Goal: Transaction & Acquisition: Purchase product/service

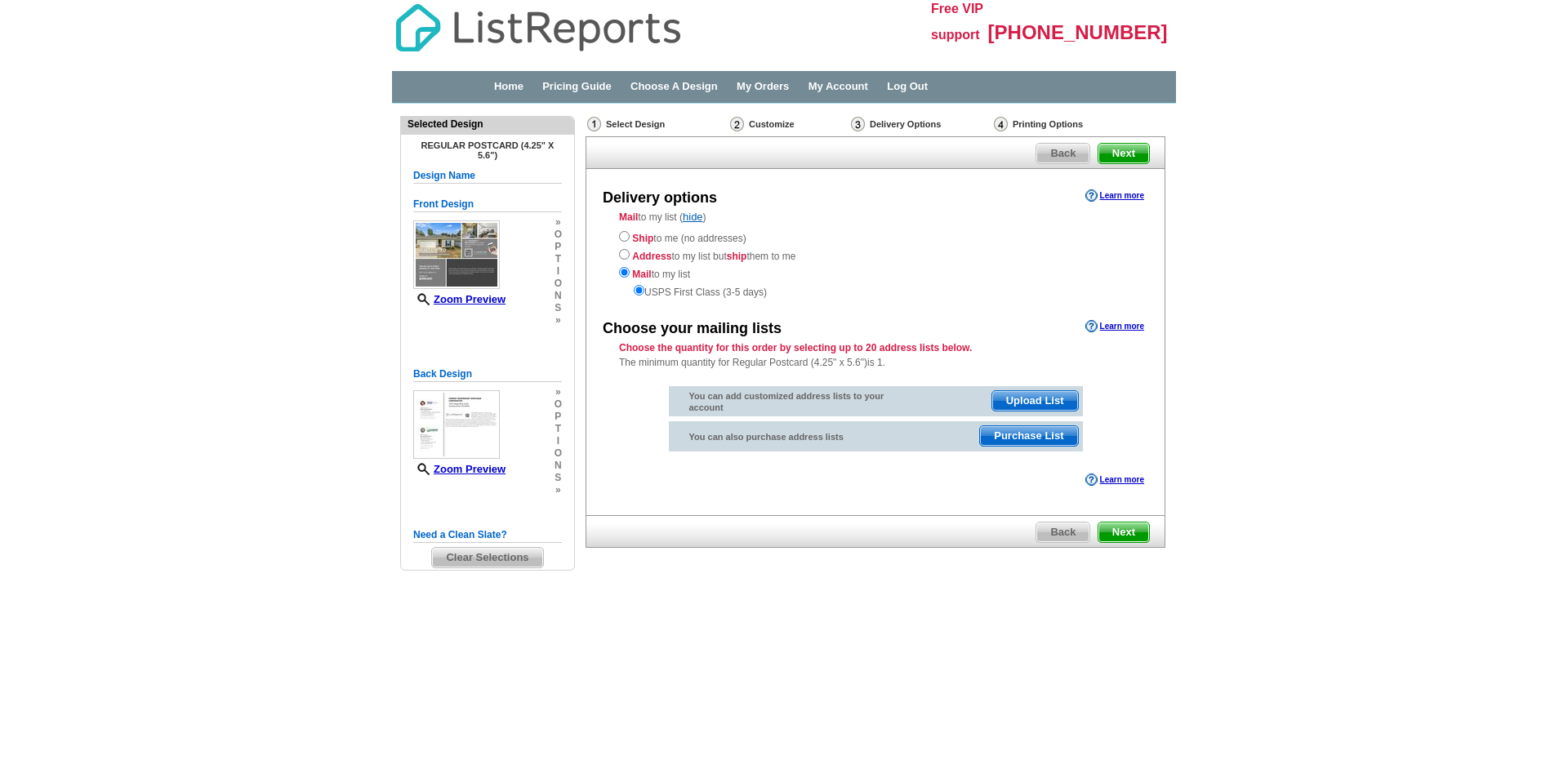
click at [1031, 435] on span "Purchase List" at bounding box center [1029, 435] width 97 height 20
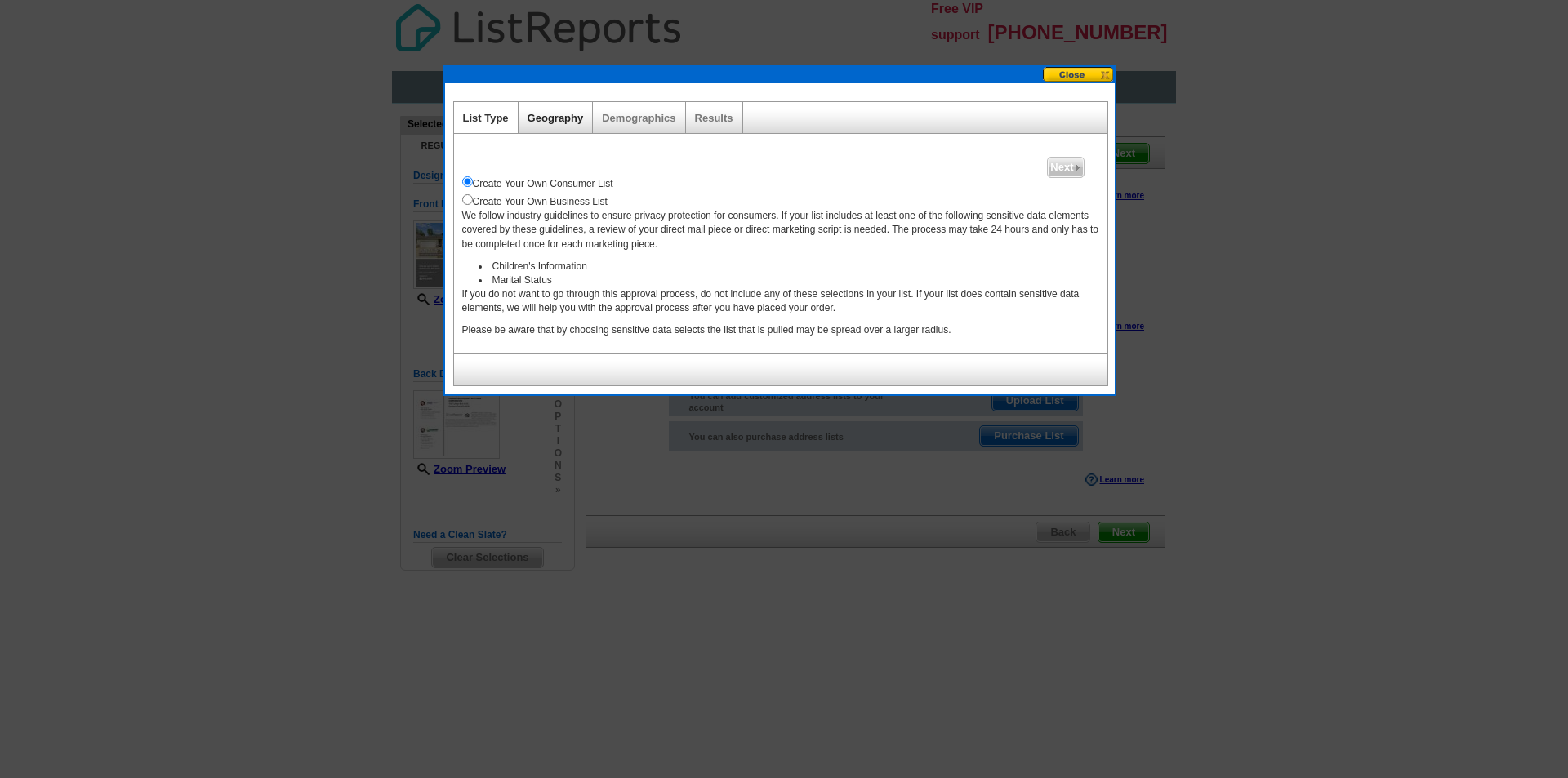
click at [558, 122] on link "Geography" at bounding box center [556, 117] width 57 height 12
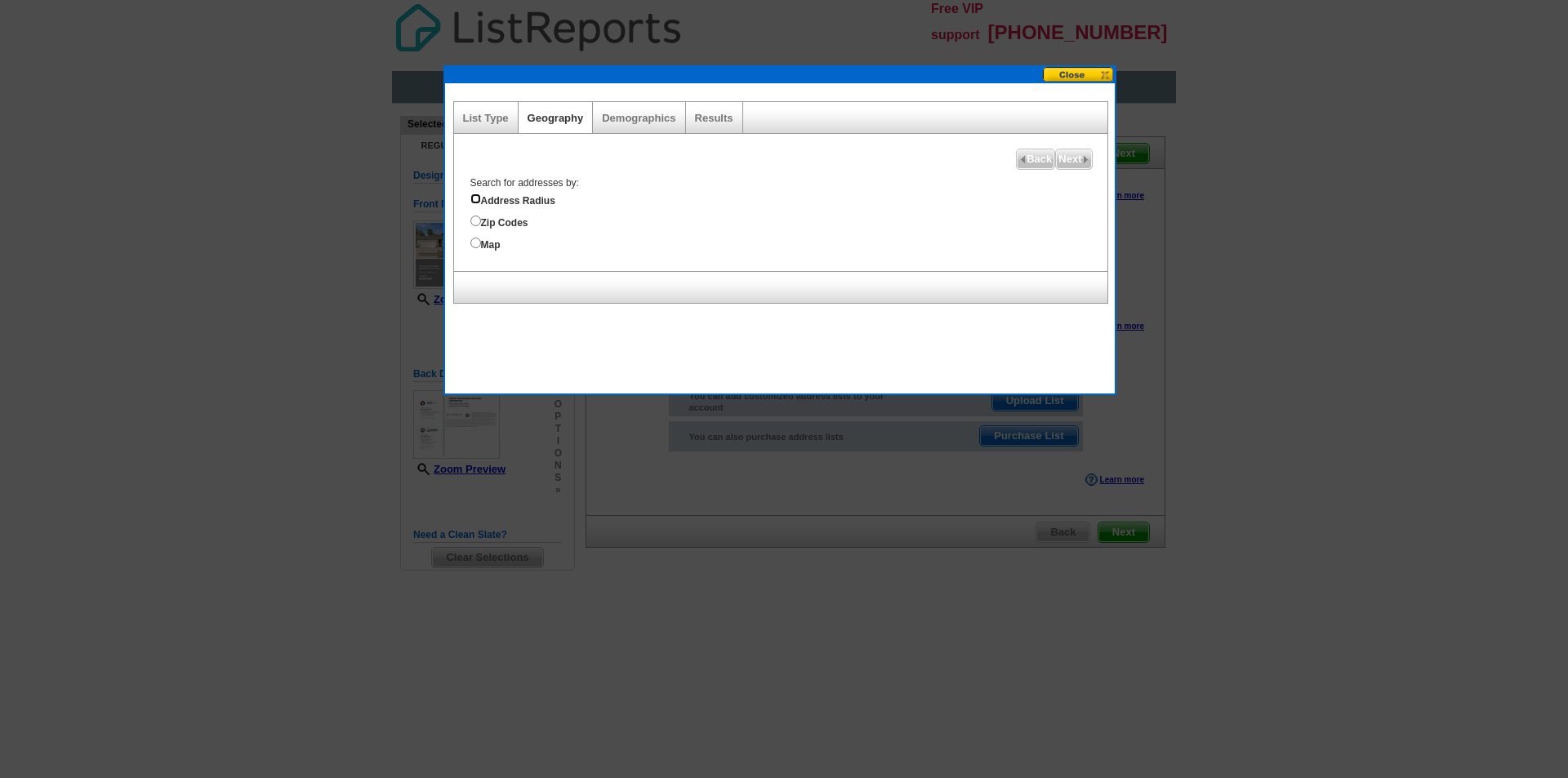
click at [474, 202] on input "Address Radius" at bounding box center [475, 198] width 10 height 10
radio input "true"
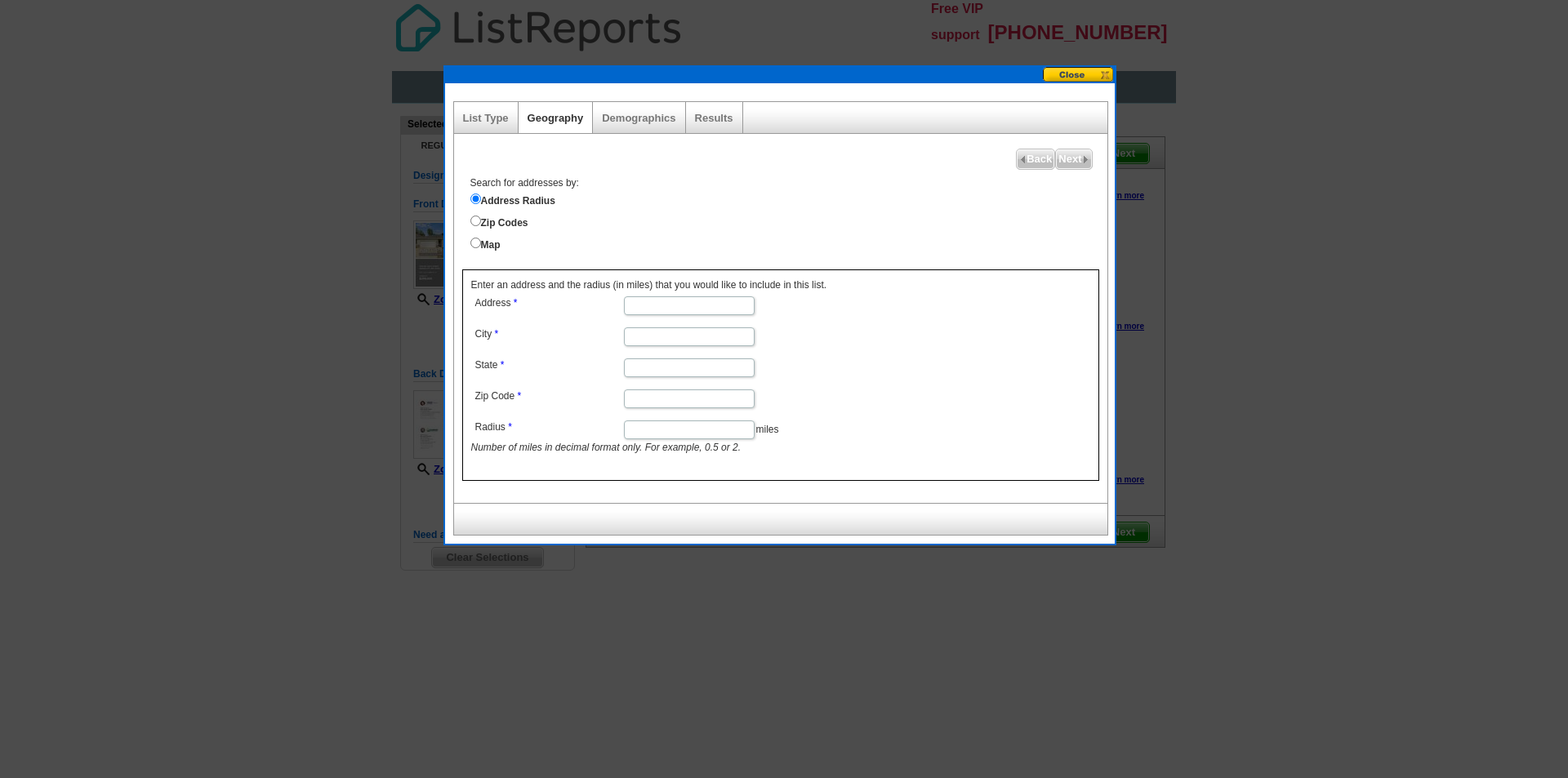
click at [653, 308] on input "Address" at bounding box center [690, 306] width 130 height 19
paste input "SHIPPING RELEASE"
type input "SHIPPING RELEASE"
drag, startPoint x: 724, startPoint y: 305, endPoint x: 554, endPoint y: 297, distance: 170.2
click at [554, 297] on dl "Address SHIPPING RELEASE City State Zip Code Radius miles Number of miles in de…" at bounding box center [689, 374] width 435 height 163
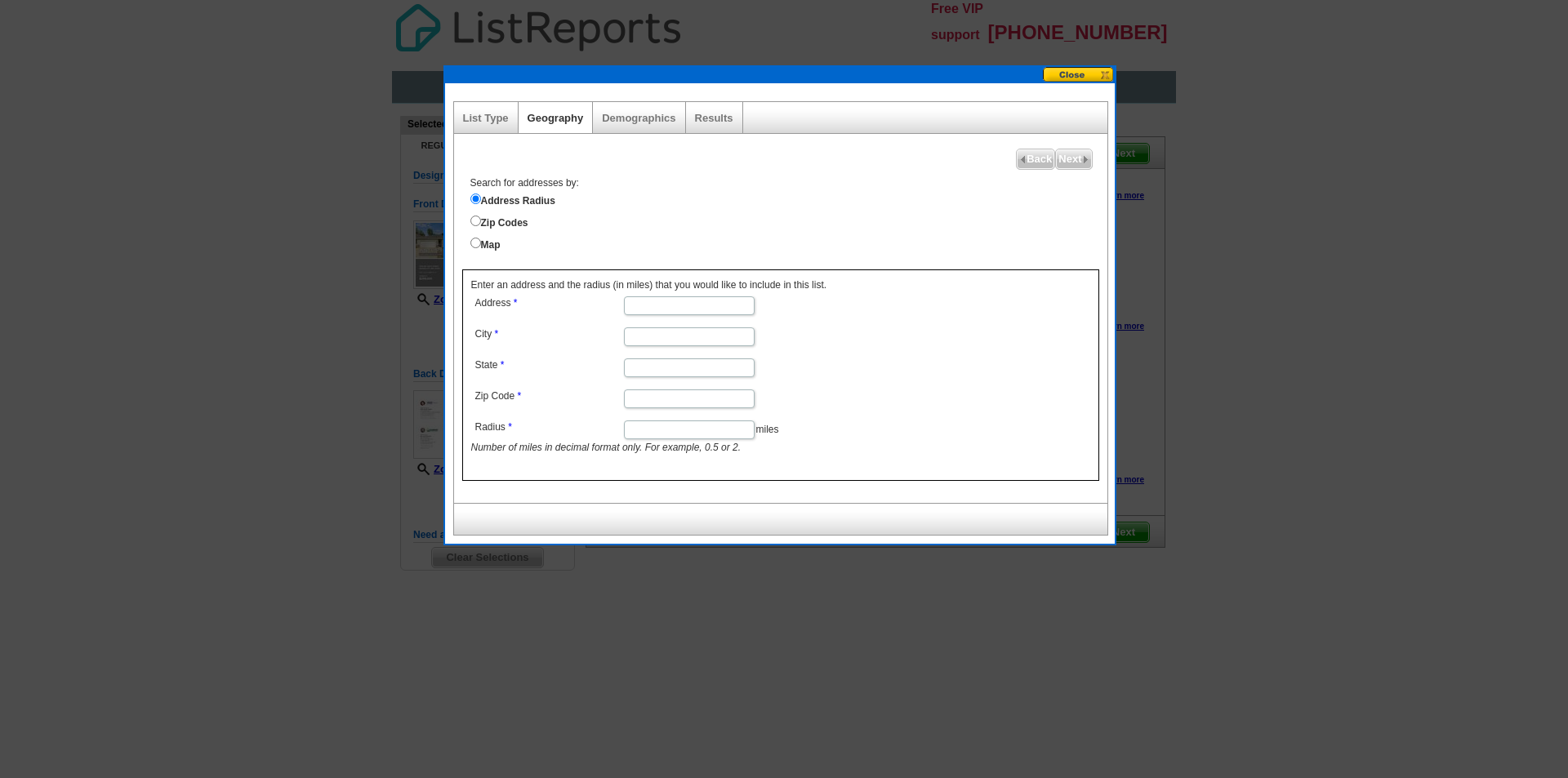
paste input "7816 NW 124 St, KCMO, Missouri, 64163"
click at [660, 339] on input "City" at bounding box center [690, 337] width 130 height 19
drag, startPoint x: 706, startPoint y: 301, endPoint x: 783, endPoint y: 311, distance: 77.6
click at [783, 311] on dd "7816 NW 124 St, KCMO, Missouri, 64163" at bounding box center [689, 305] width 435 height 25
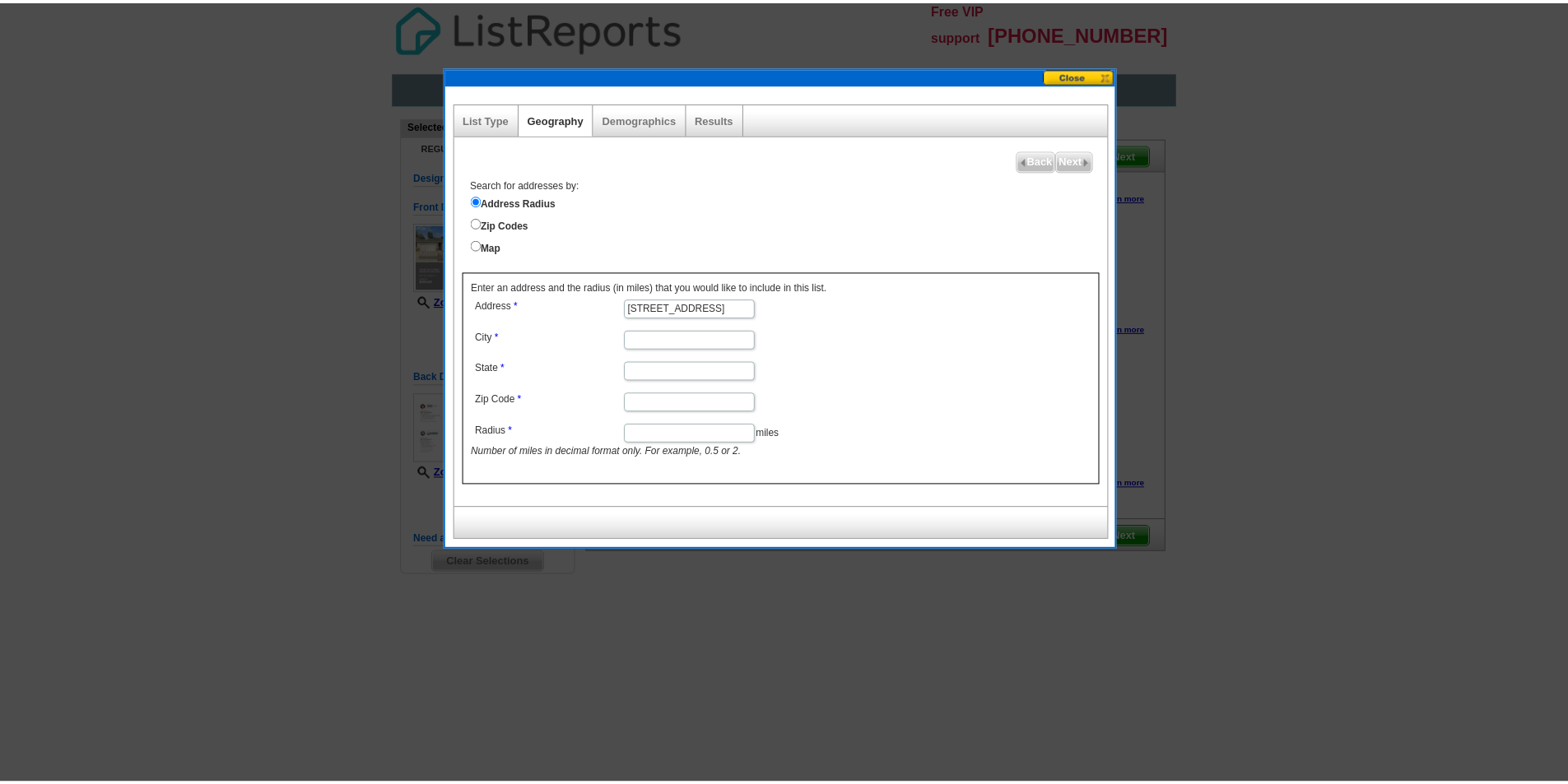
scroll to position [0, 0]
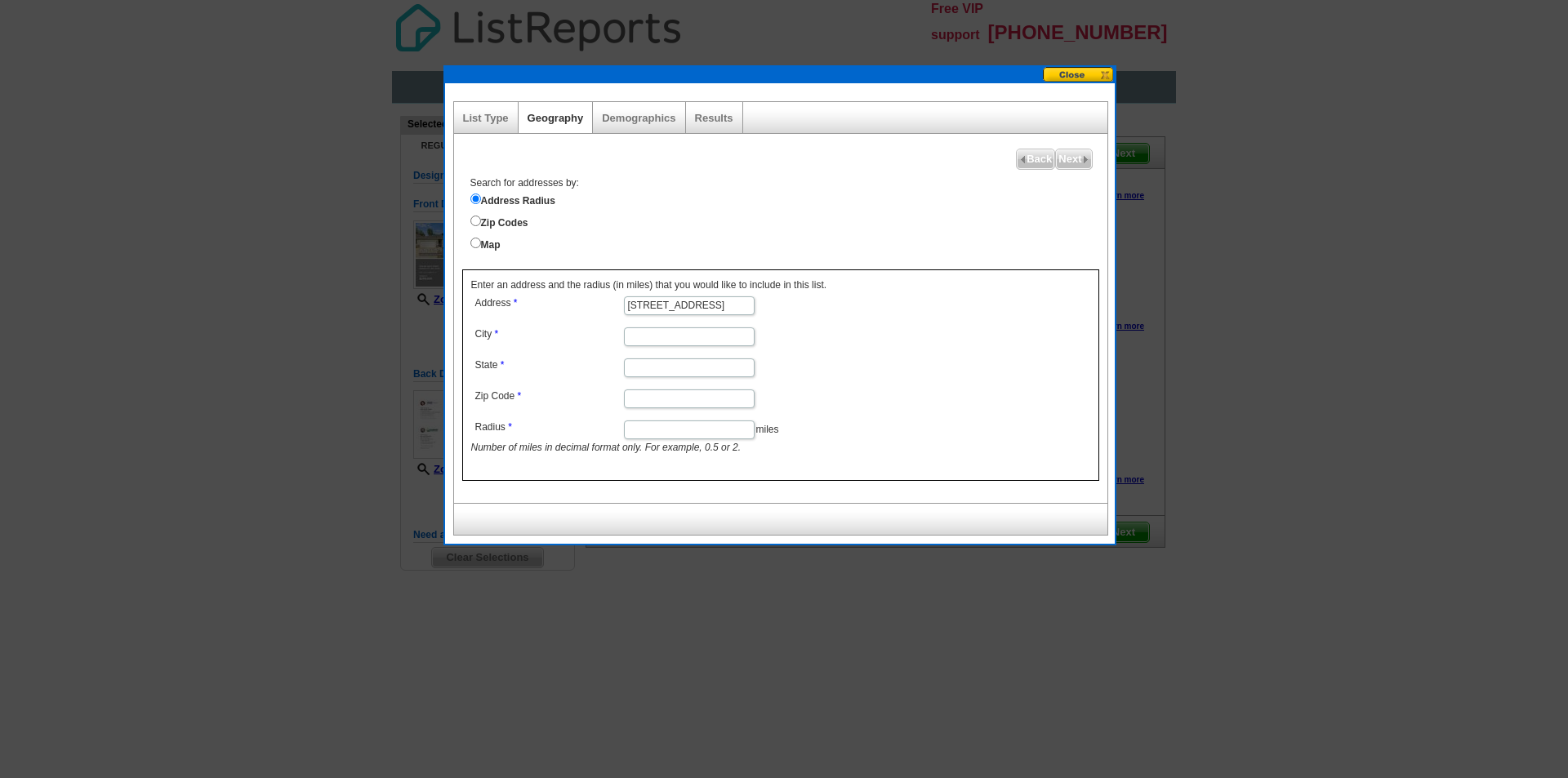
type input "7816 NW 124 Street"
click at [665, 339] on input "City" at bounding box center [690, 337] width 130 height 19
type input "[US_STATE][GEOGRAPHIC_DATA]"
click at [654, 371] on input "State" at bounding box center [690, 368] width 130 height 19
type input "MO"
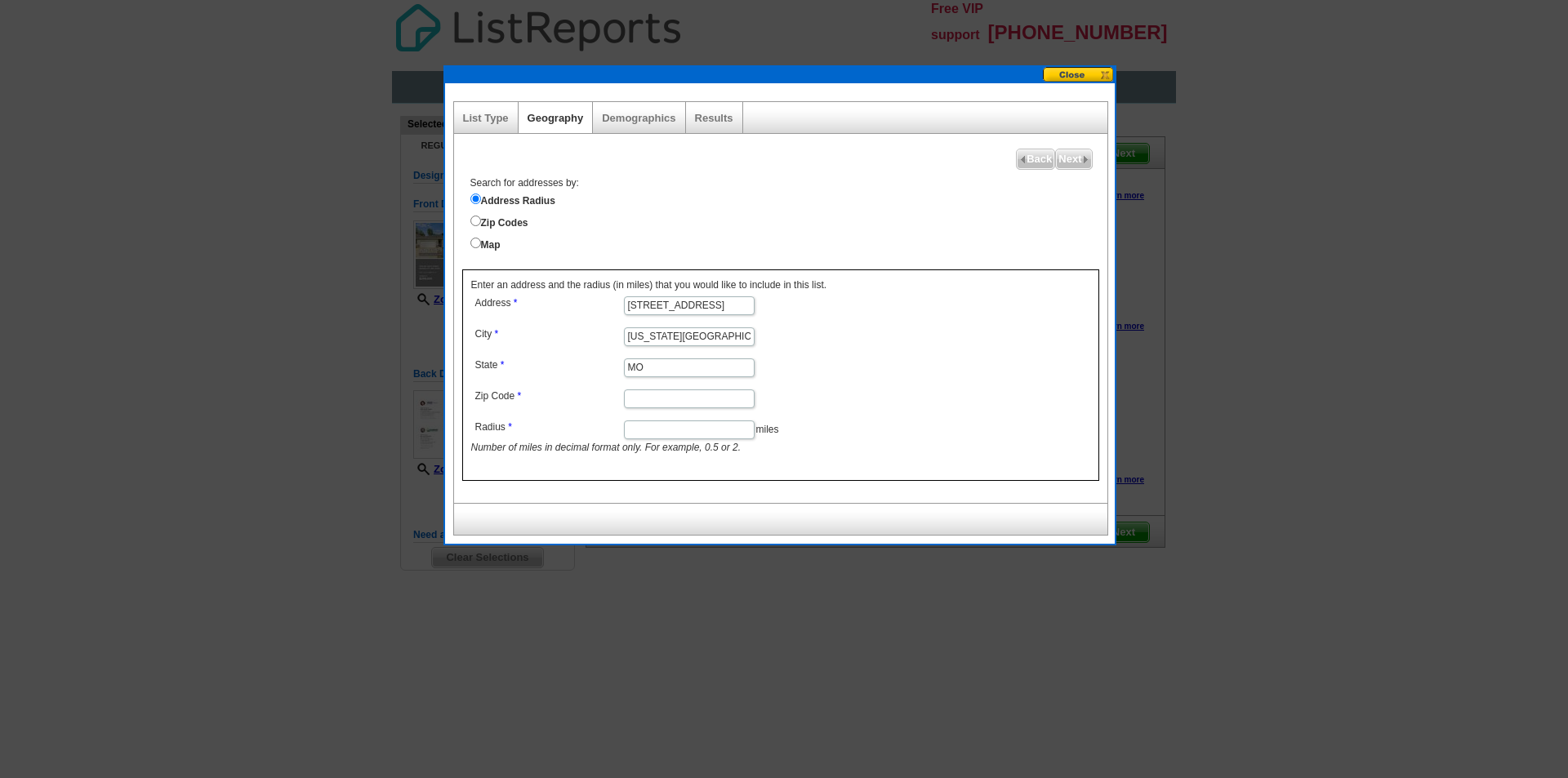
click at [648, 401] on input "Zip Code" at bounding box center [690, 398] width 130 height 19
type input "64163"
click at [646, 430] on input "Radius" at bounding box center [690, 430] width 130 height 19
type input "2"
click at [637, 111] on link "Demographics" at bounding box center [639, 117] width 74 height 12
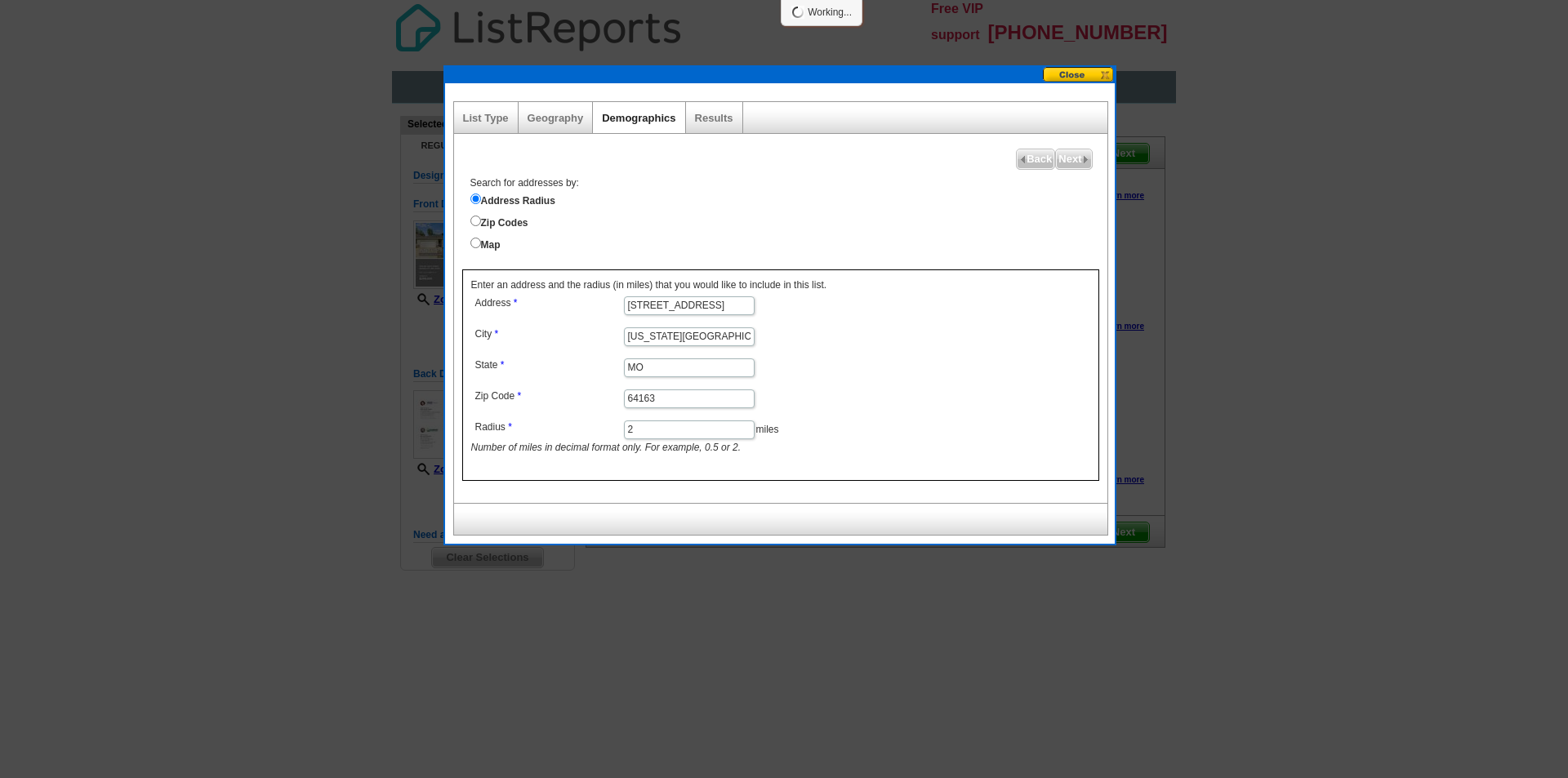
select select
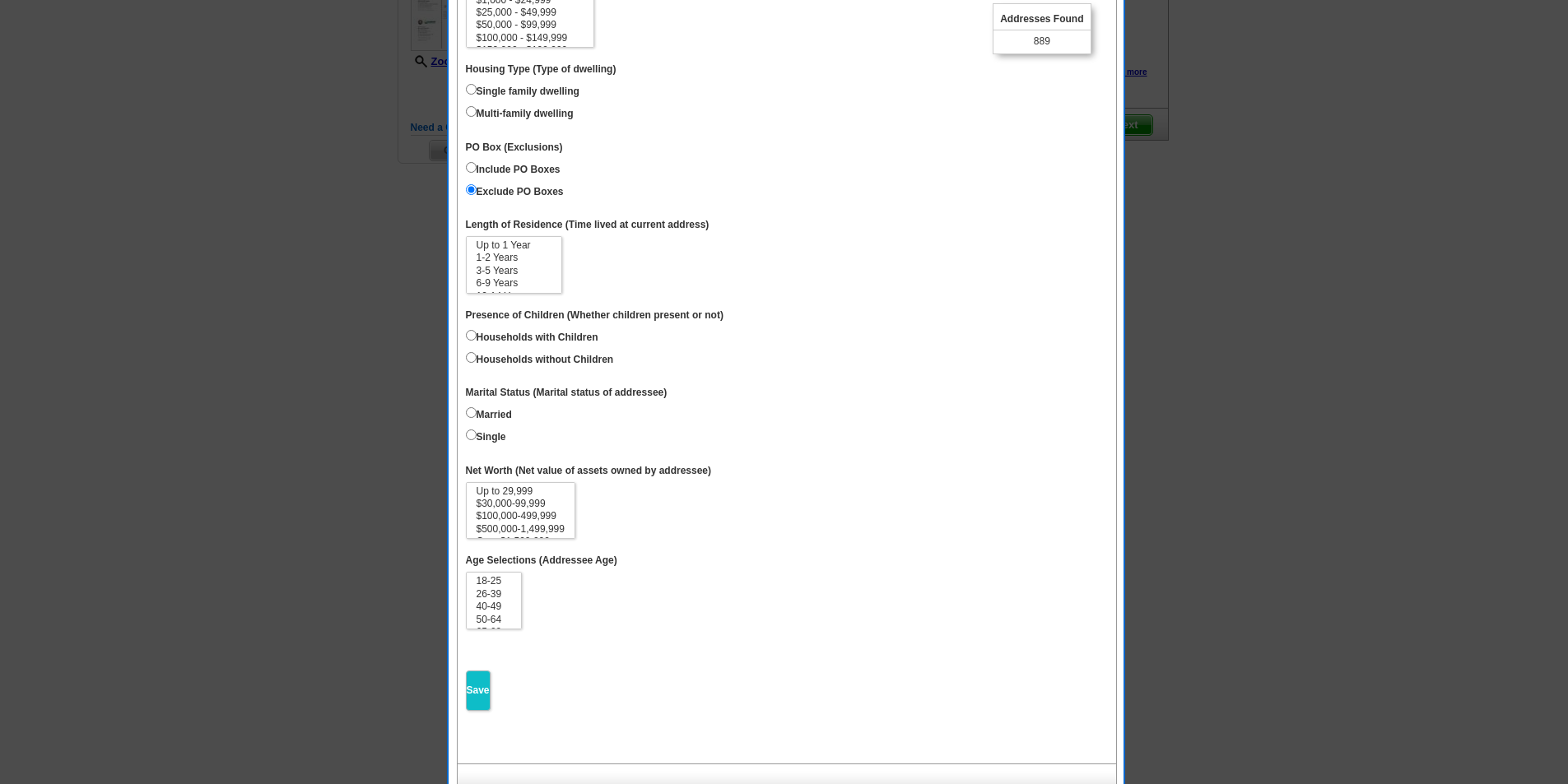
scroll to position [434, 0]
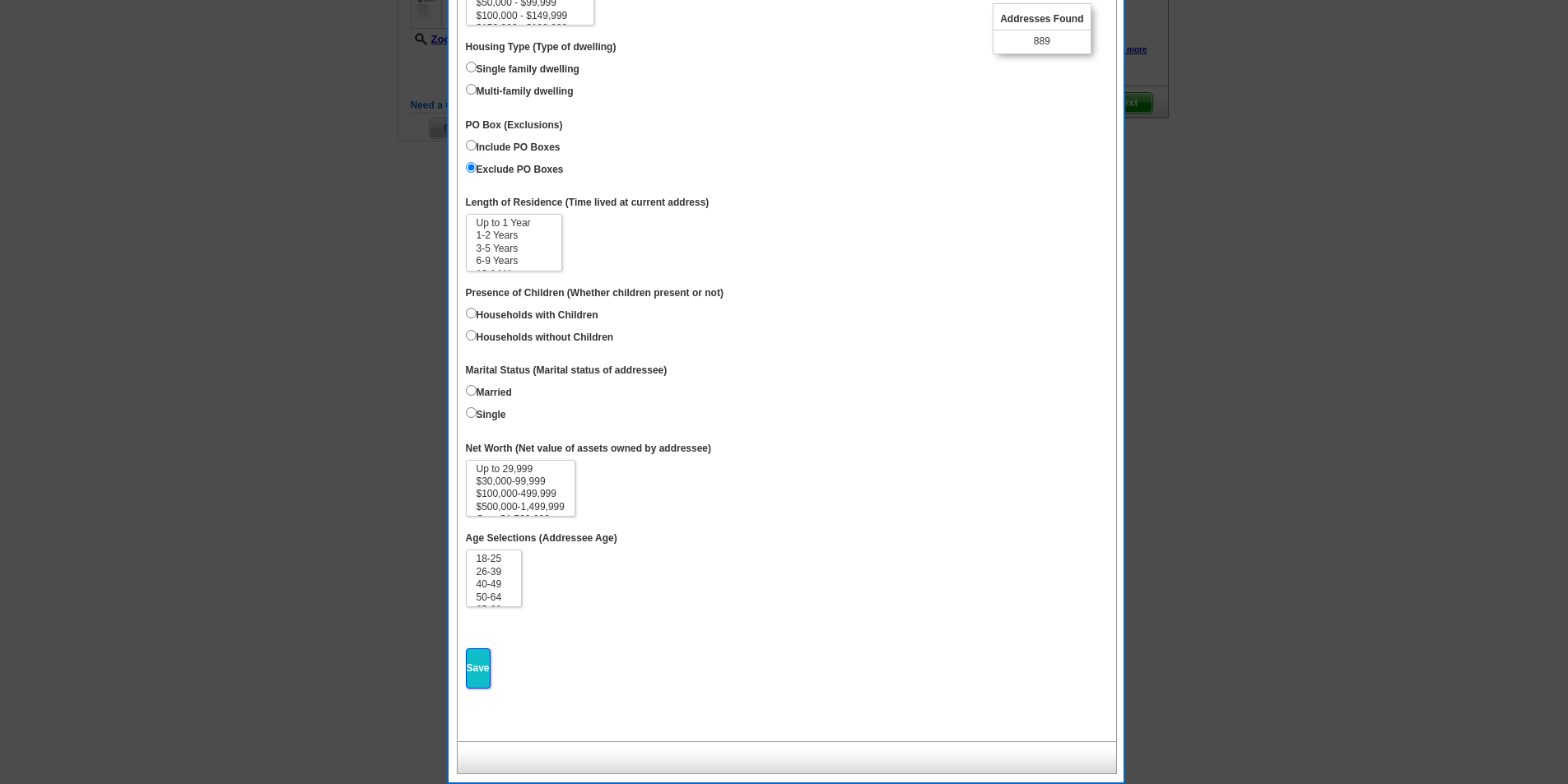
click at [478, 669] on input "Save" at bounding box center [478, 668] width 25 height 40
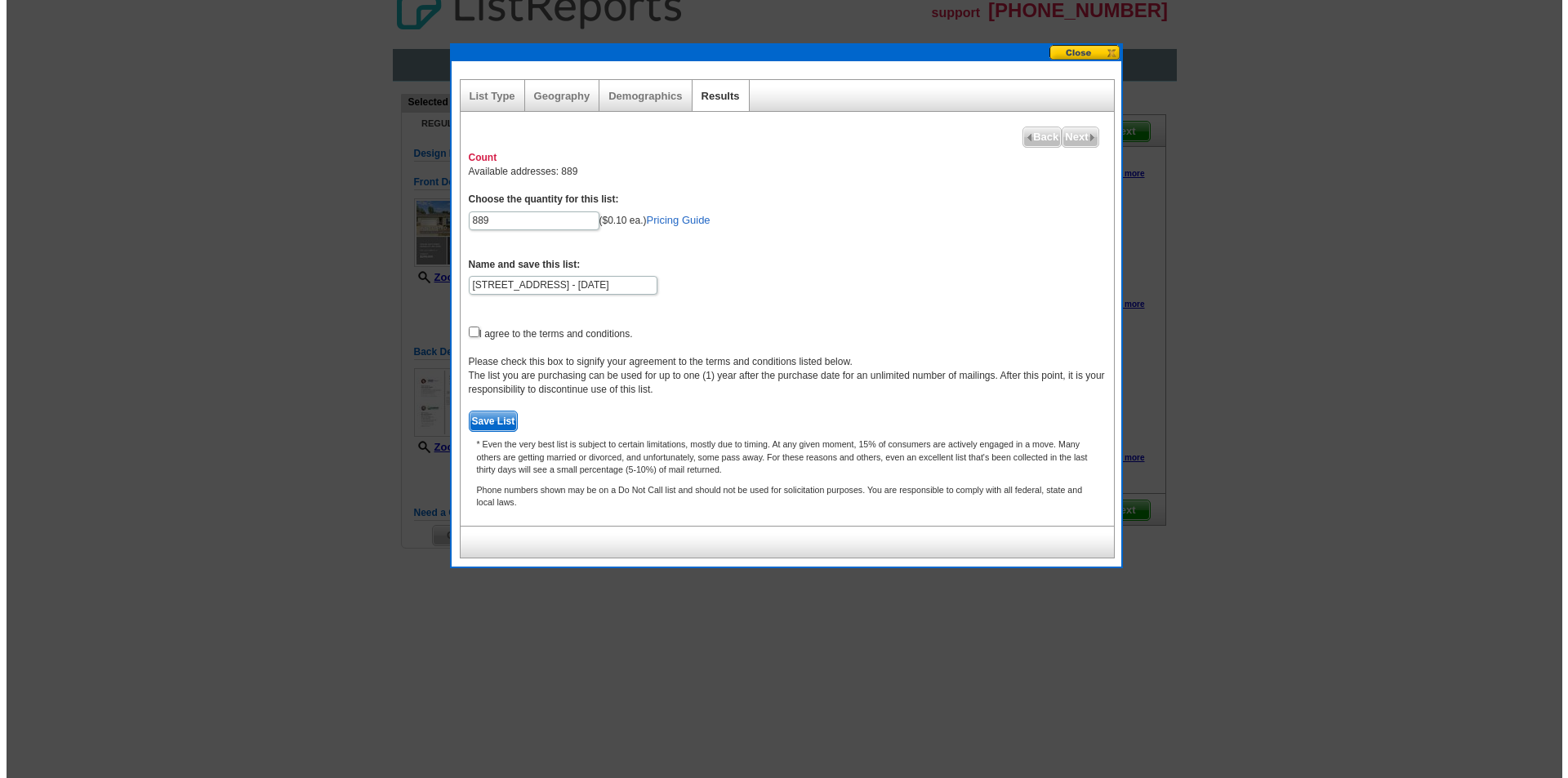
scroll to position [0, 0]
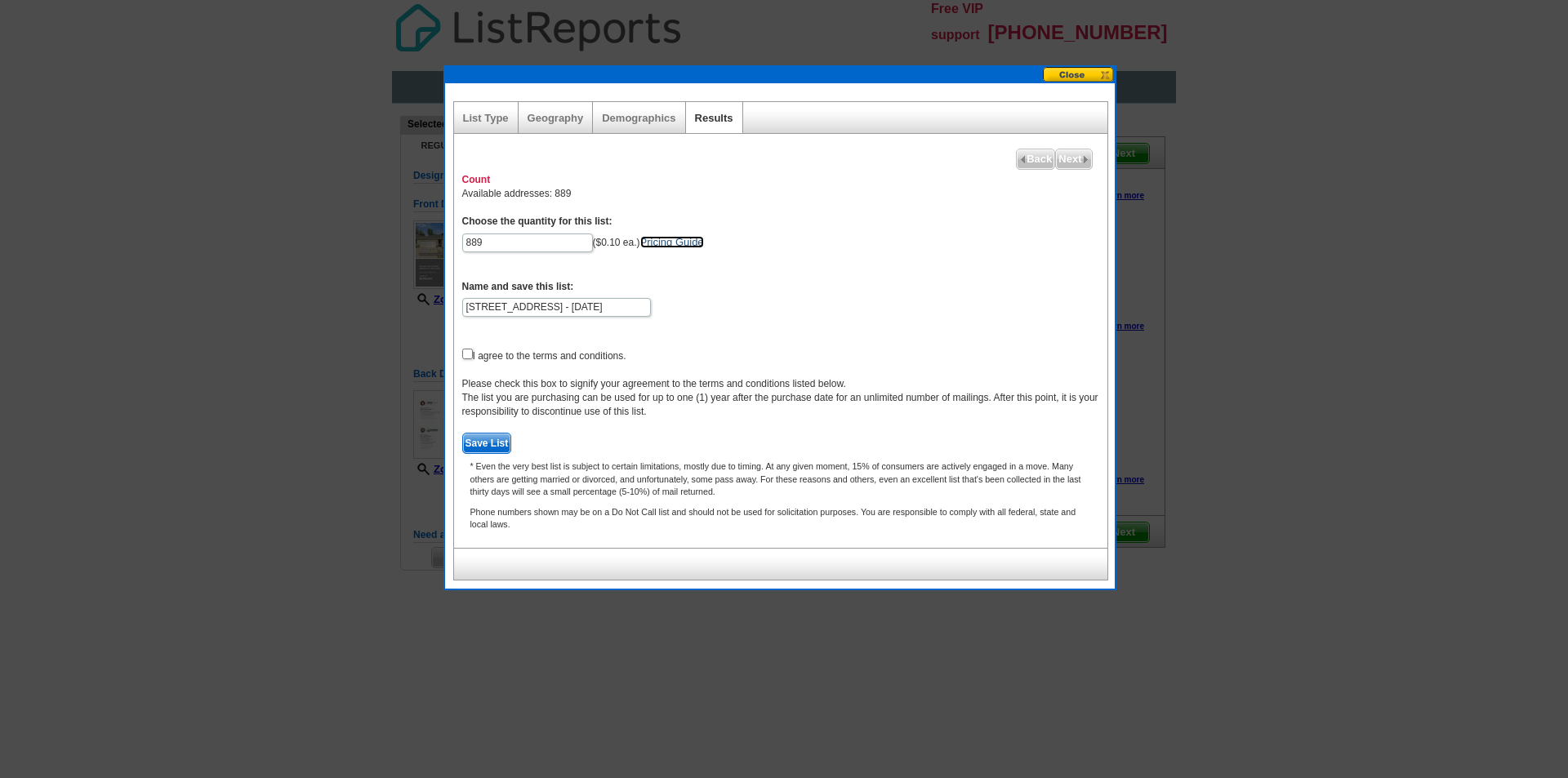
click at [673, 239] on link "Pricing Guide" at bounding box center [672, 242] width 63 height 12
drag, startPoint x: 485, startPoint y: 244, endPoint x: 438, endPoint y: 243, distance: 47.0
click at [438, 243] on body "Free VIP support 800-260-5887 Home Pricing Guide Choose A Design My Orders My A…" at bounding box center [784, 322] width 1568 height 645
drag, startPoint x: 487, startPoint y: 240, endPoint x: 445, endPoint y: 240, distance: 42.0
click at [445, 240] on div "List Type Geography Map Demographics Results Next Back Count Available addresse…" at bounding box center [779, 335] width 670 height 505
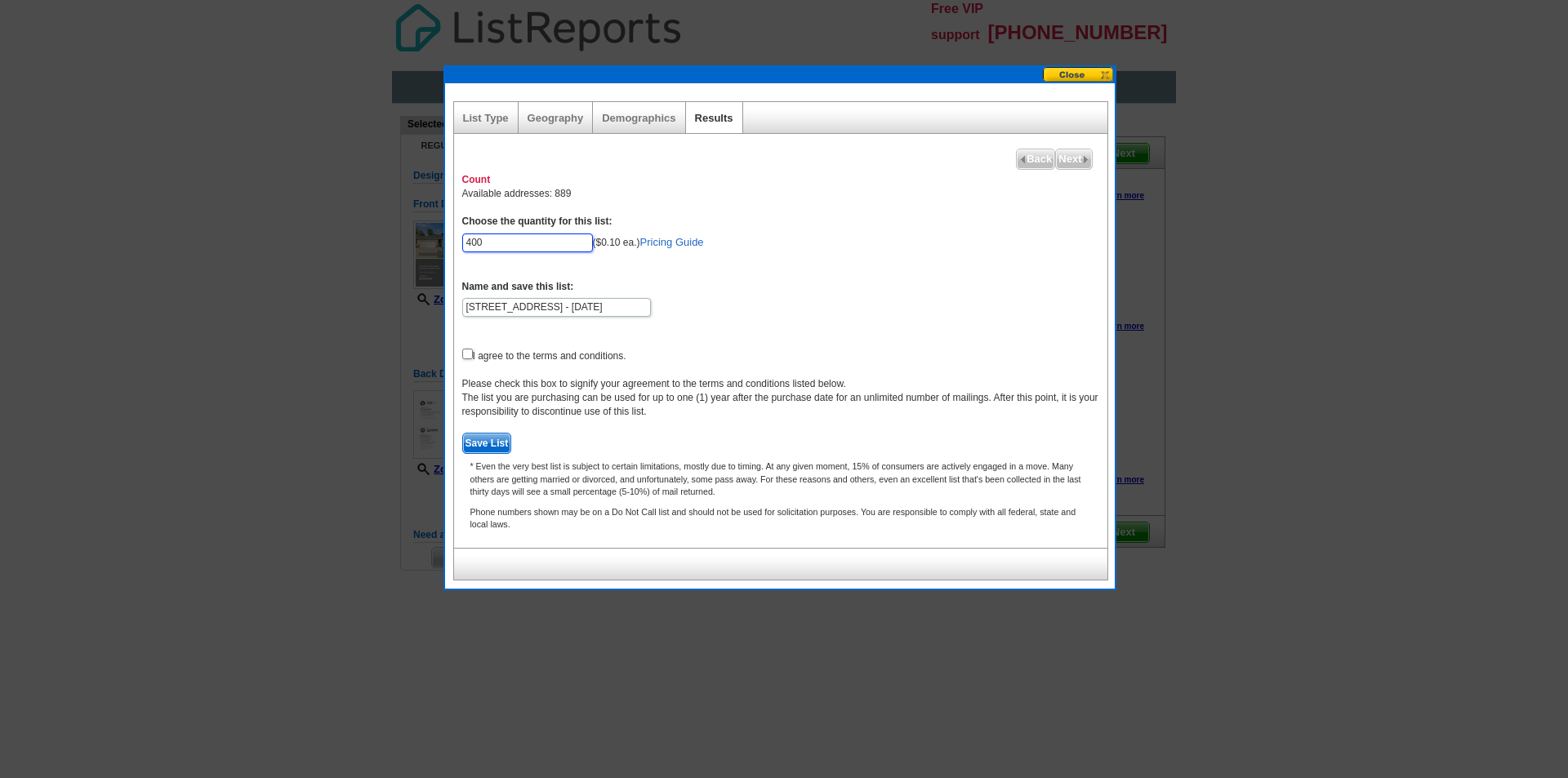
type input "400"
click at [469, 354] on input "checkbox" at bounding box center [467, 353] width 10 height 10
checkbox input "true"
click at [478, 444] on span "Save List" at bounding box center [486, 443] width 48 height 20
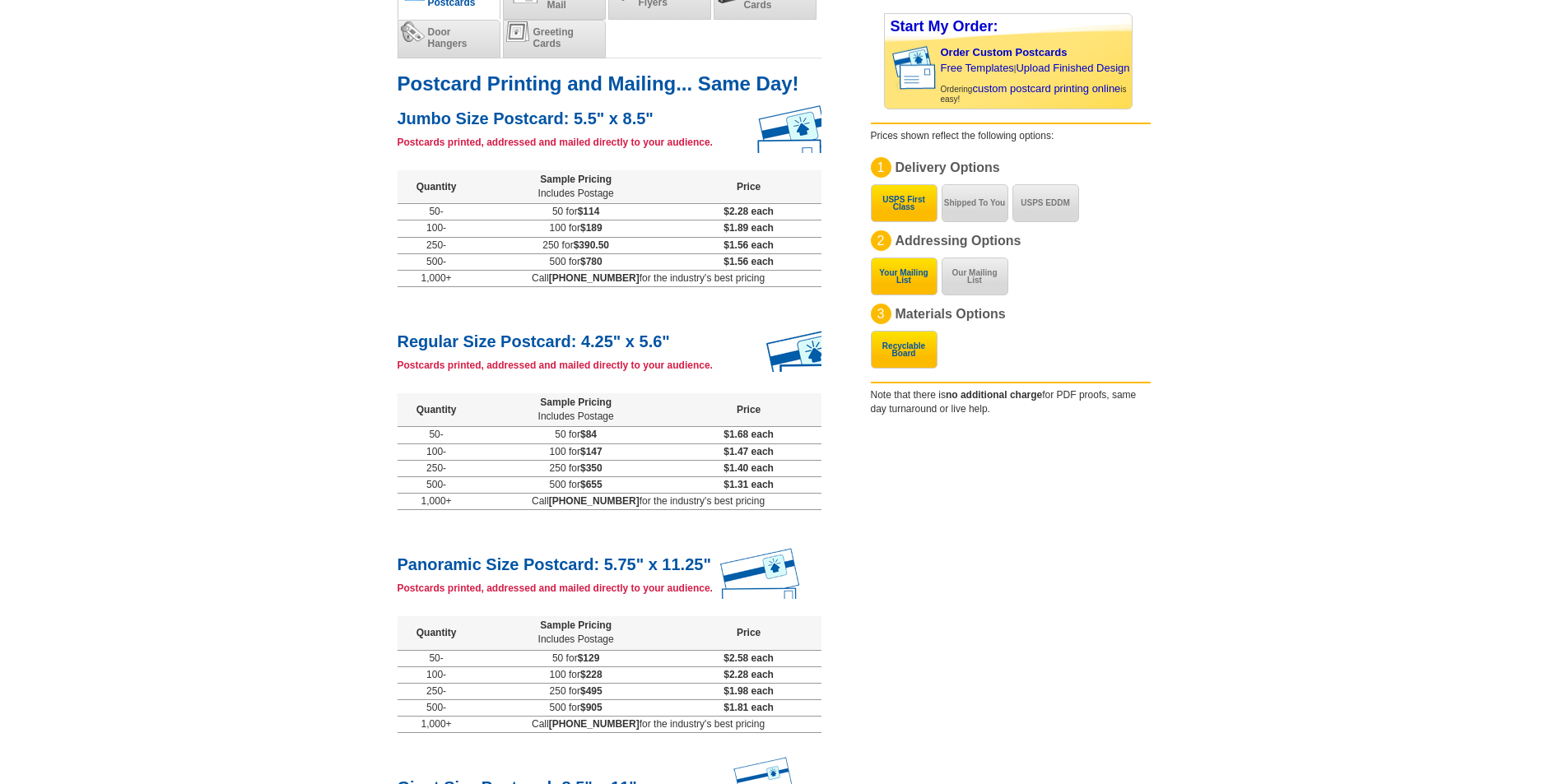
scroll to position [246, 0]
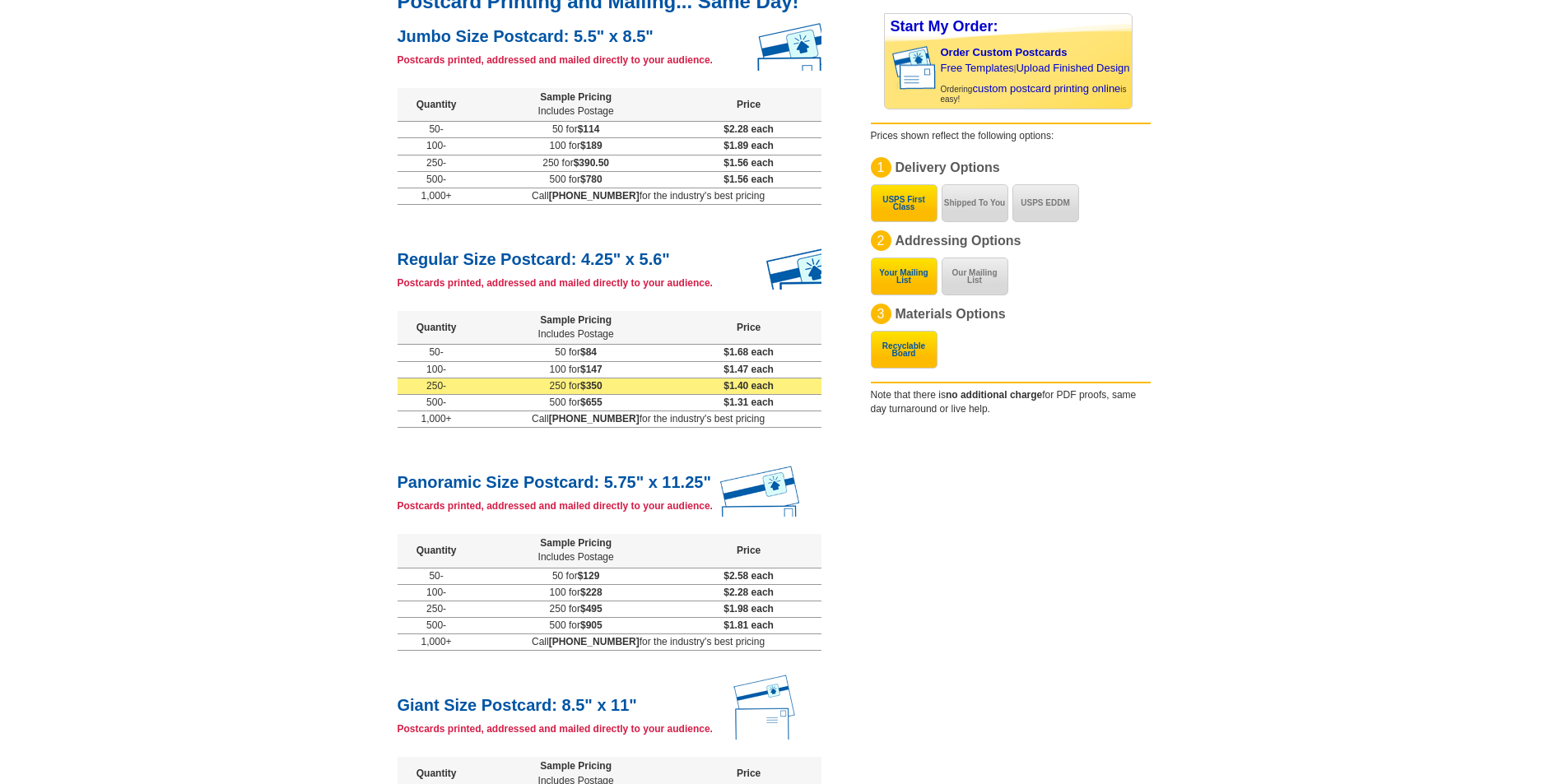
click at [657, 390] on td "250 for $350" at bounding box center [576, 385] width 201 height 16
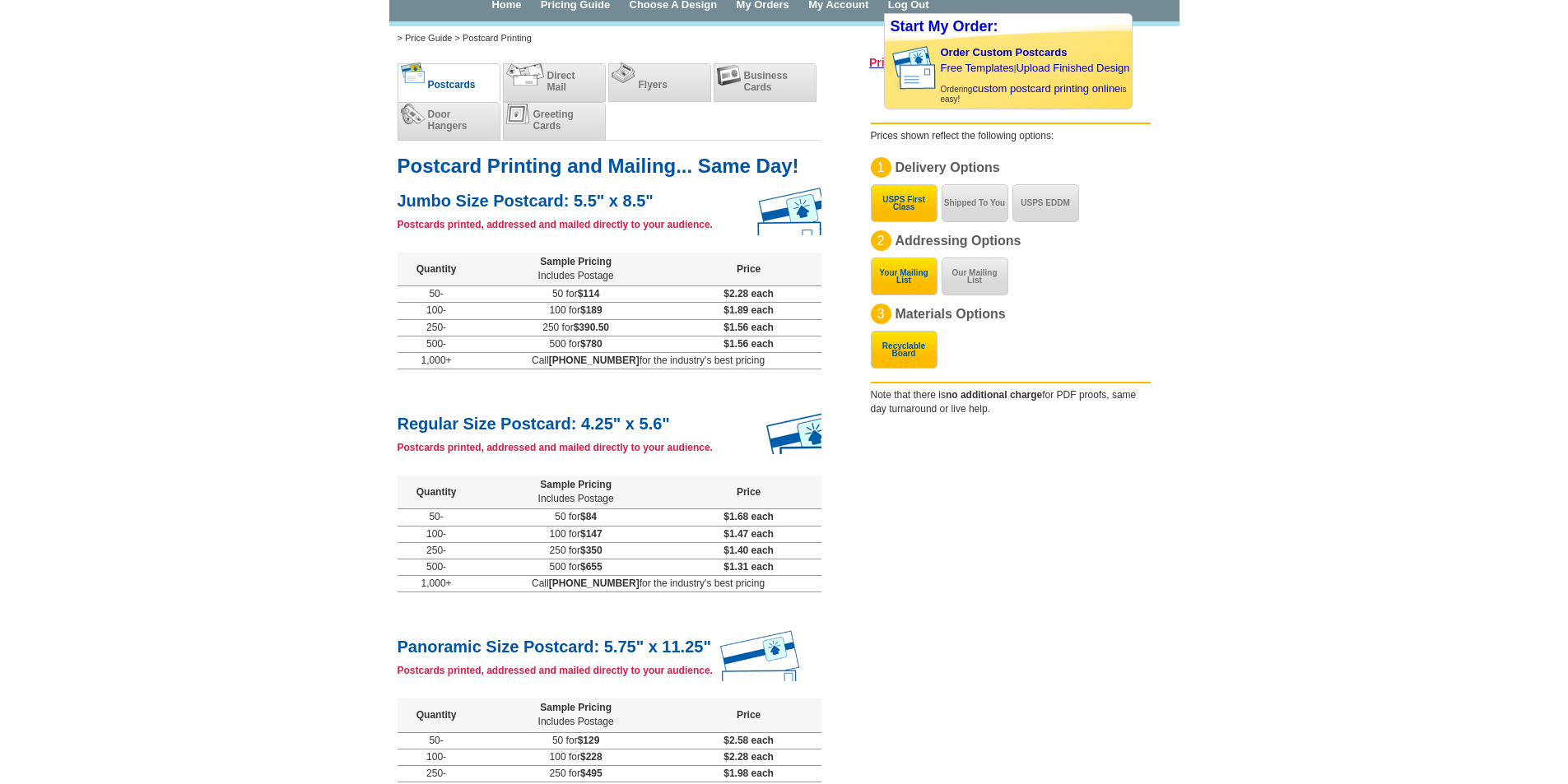
scroll to position [165, 0]
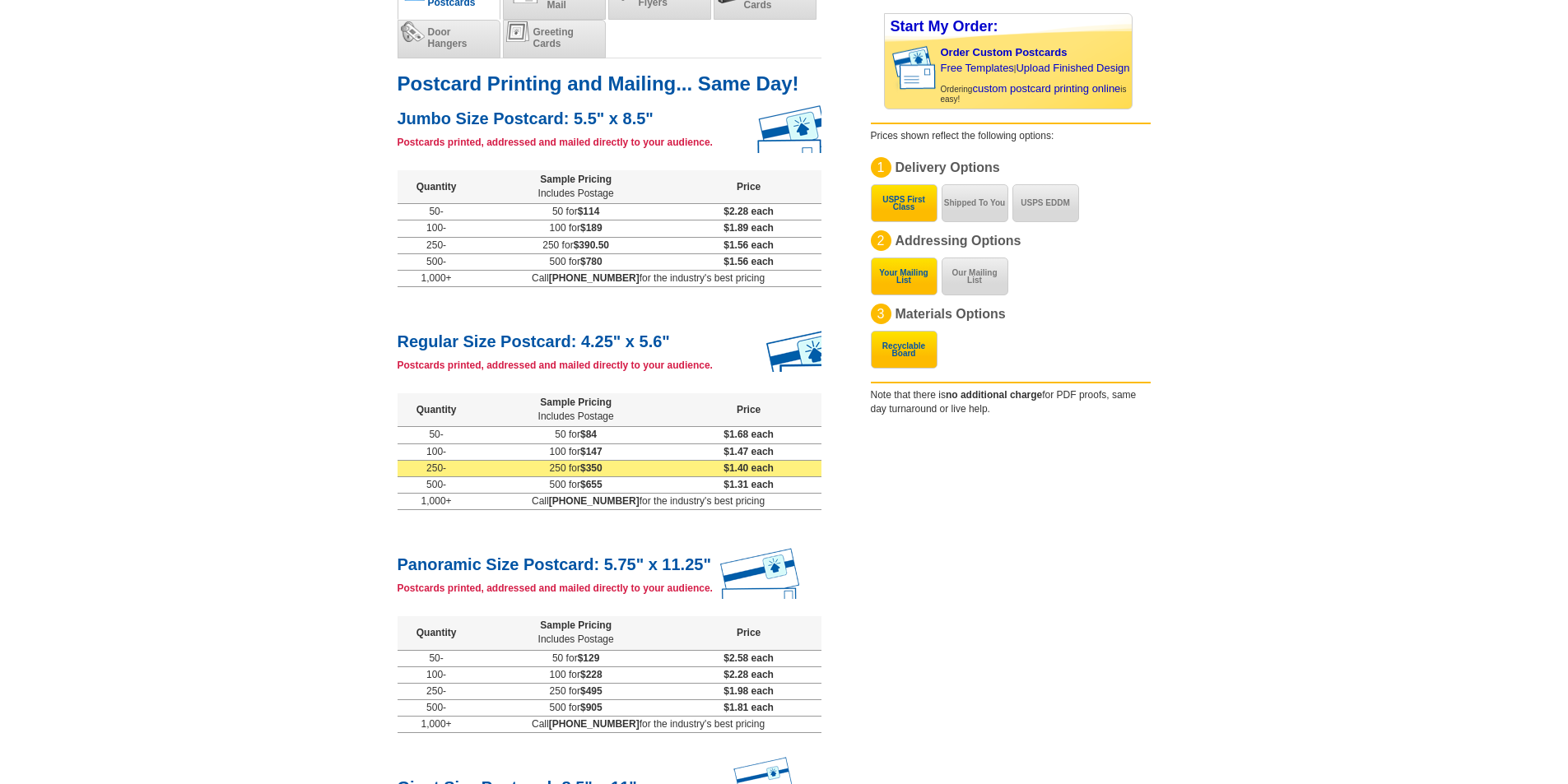
click at [597, 467] on span "$350" at bounding box center [591, 468] width 22 height 11
click at [659, 466] on td "250 for $350" at bounding box center [576, 467] width 201 height 16
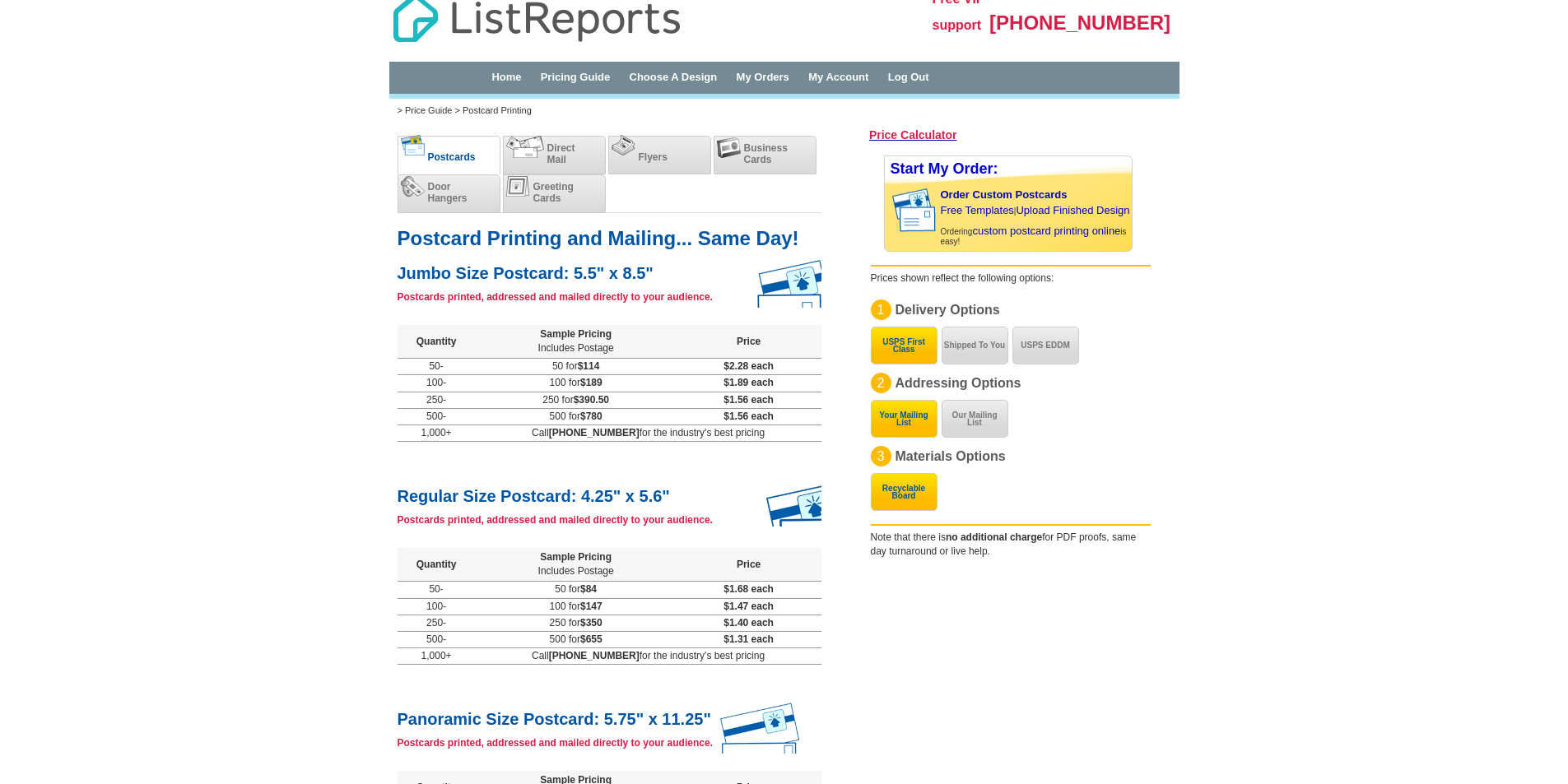
scroll to position [0, 0]
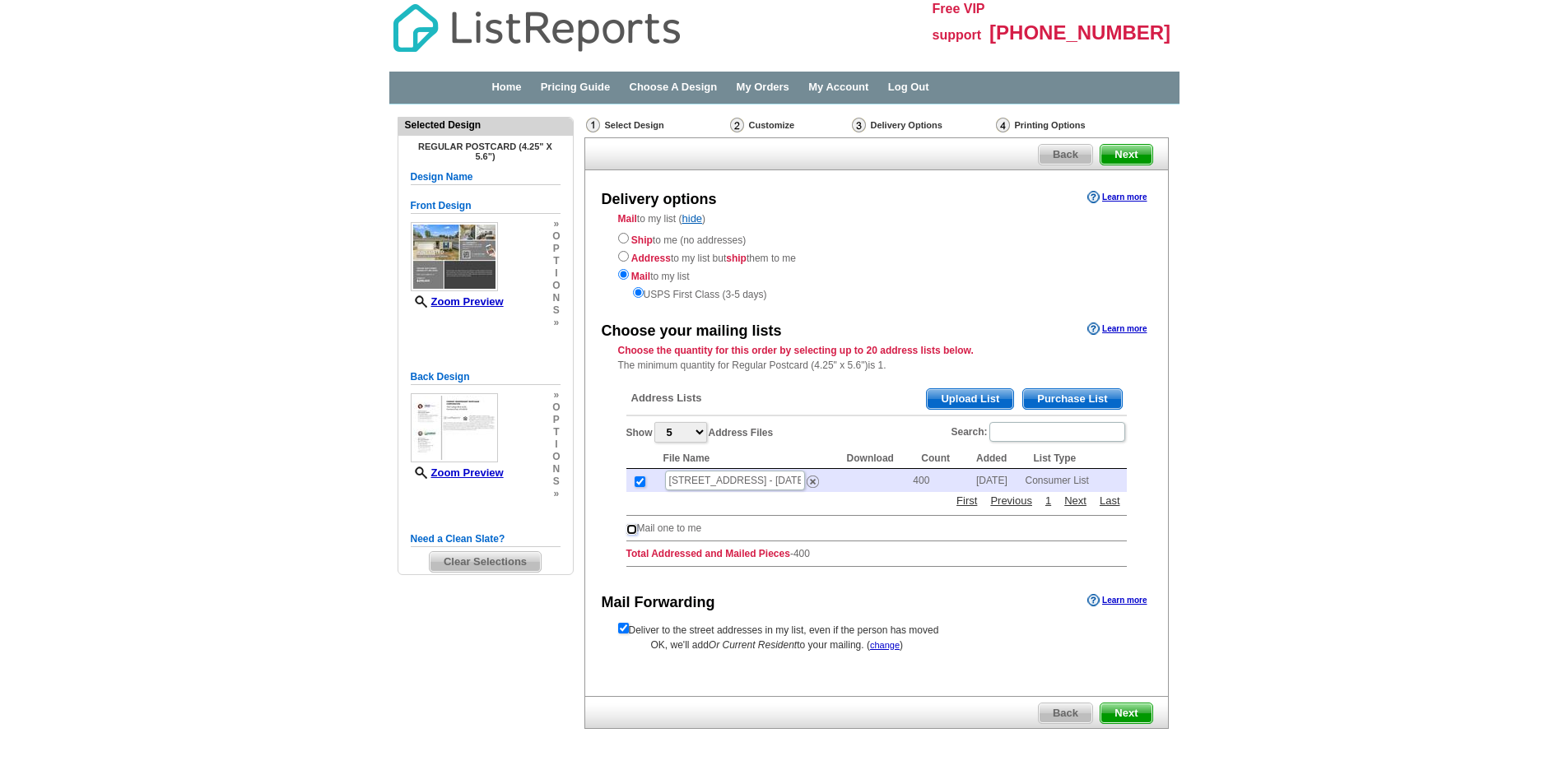
click at [630, 532] on input "checkbox" at bounding box center [631, 529] width 10 height 10
checkbox input "true"
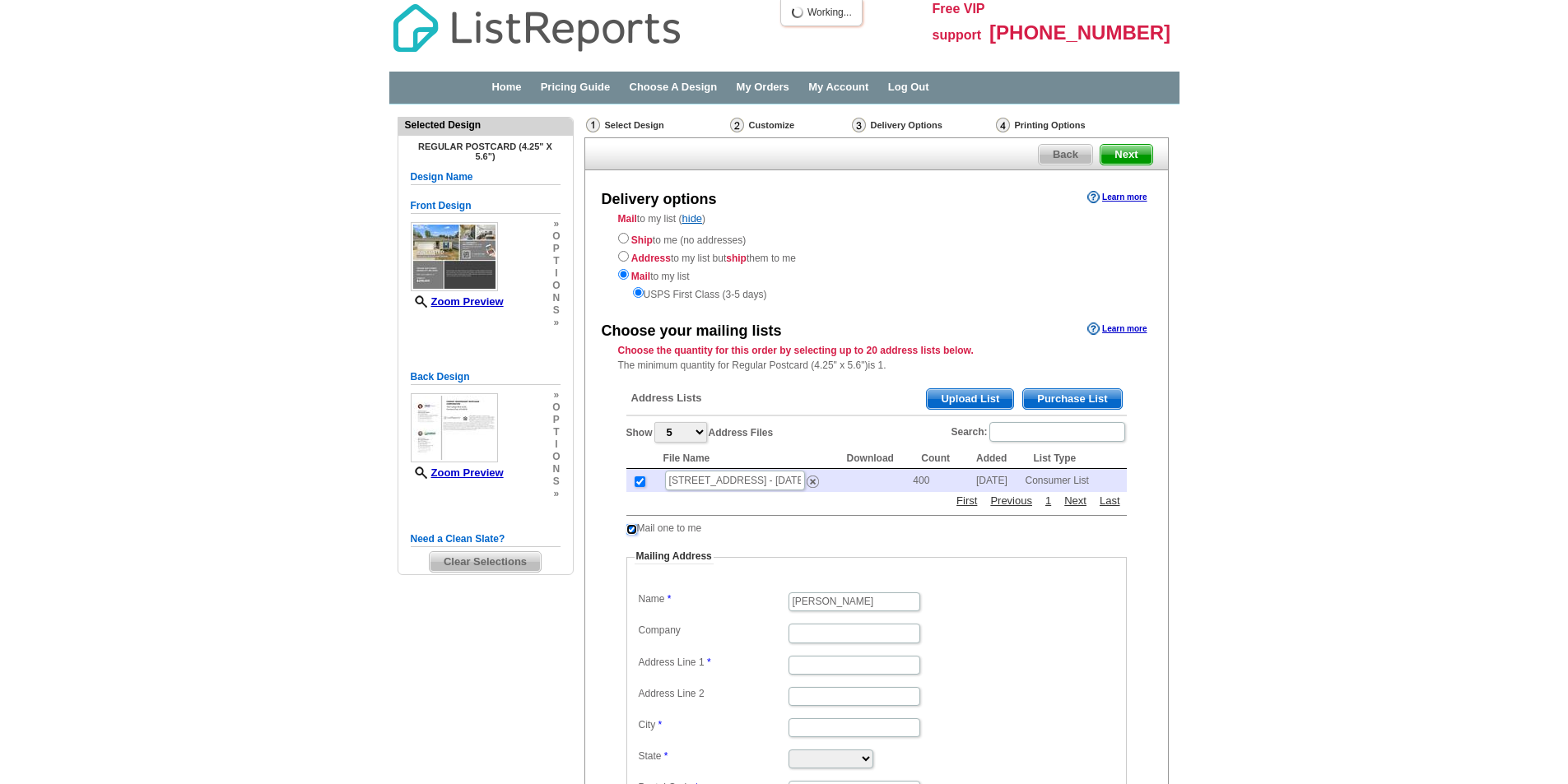
scroll to position [82, 0]
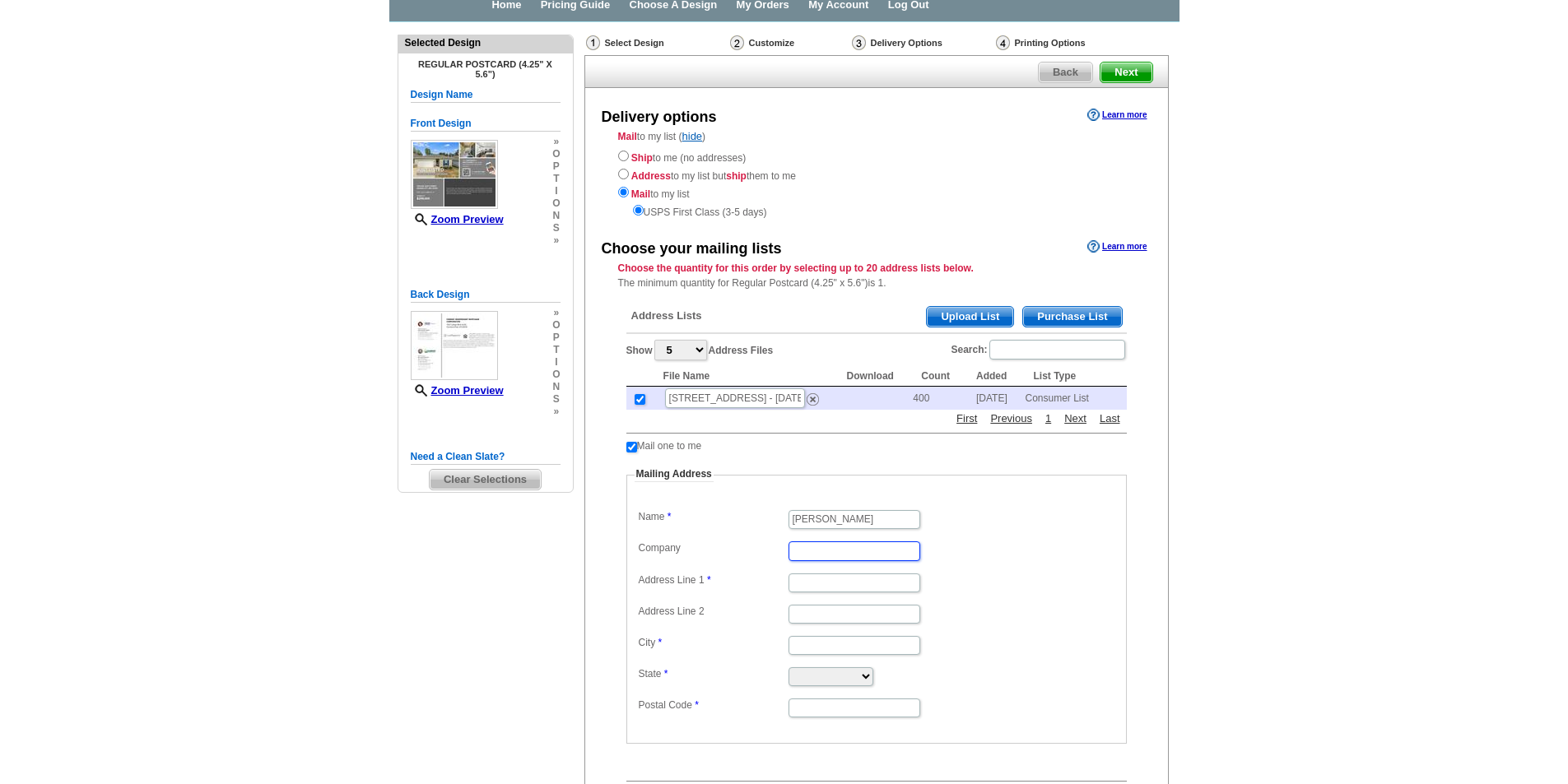
click at [806, 554] on input "Company" at bounding box center [854, 551] width 131 height 19
type input "United Real Estate KC"
click at [801, 580] on input "Address Line 1" at bounding box center [854, 583] width 131 height 19
type input "8320 N. Oak Trafficway Unit 223"
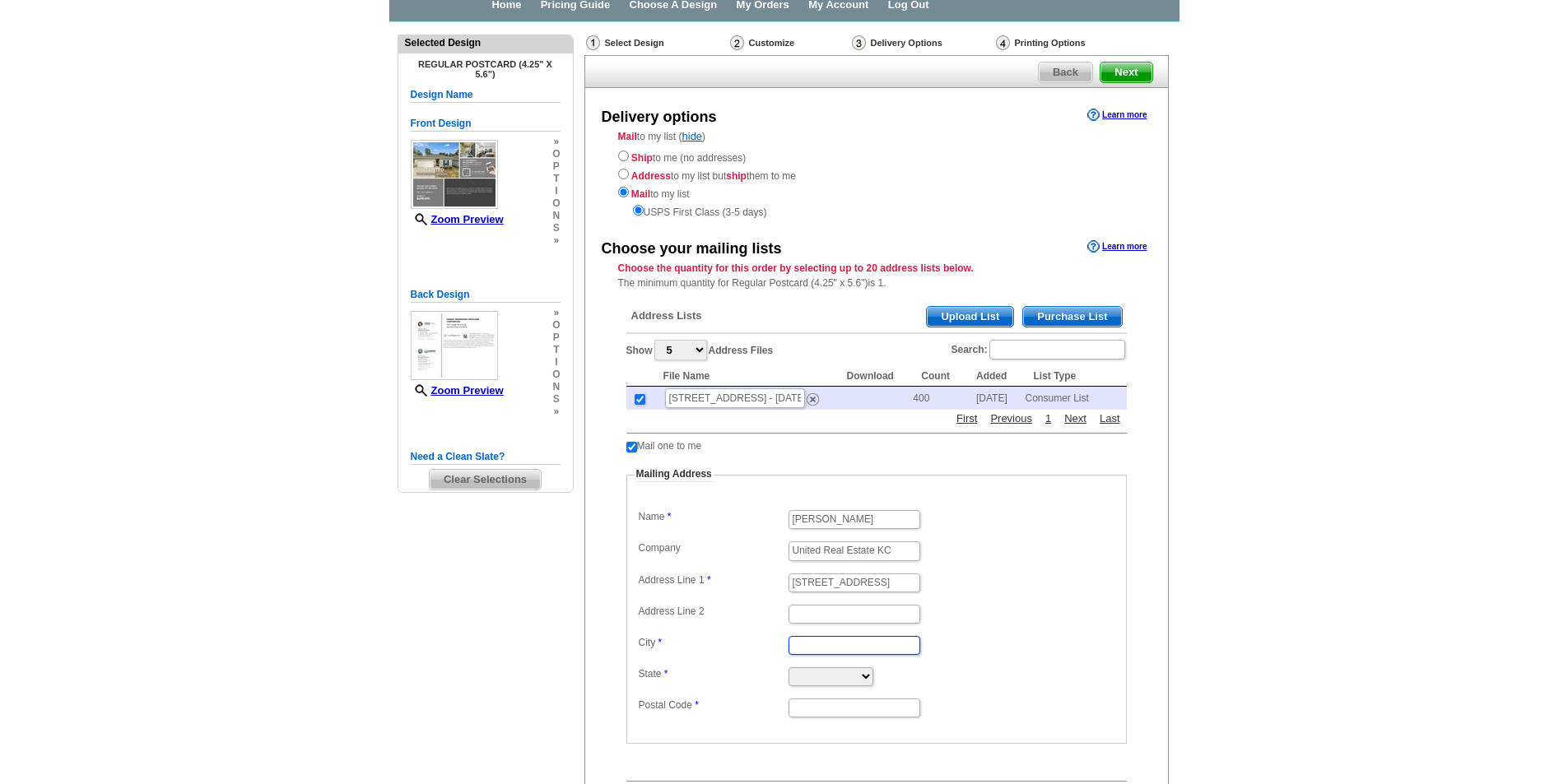
type input "Kansas City"
select select "MO"
type input "64118"
click at [831, 611] on input "Address Line 2" at bounding box center [854, 615] width 131 height 19
type input "223"
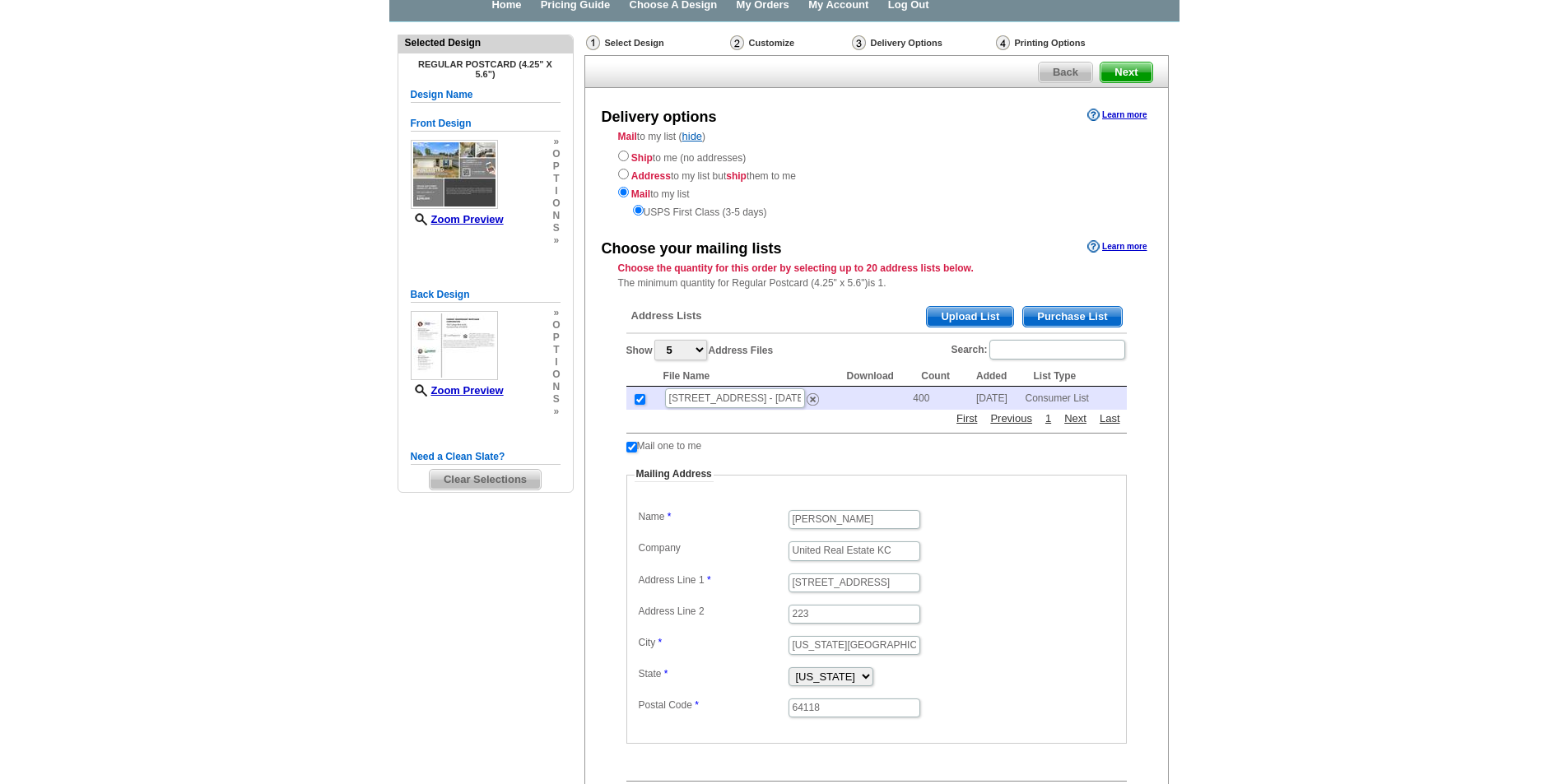
click at [1019, 612] on dd "223" at bounding box center [877, 613] width 484 height 25
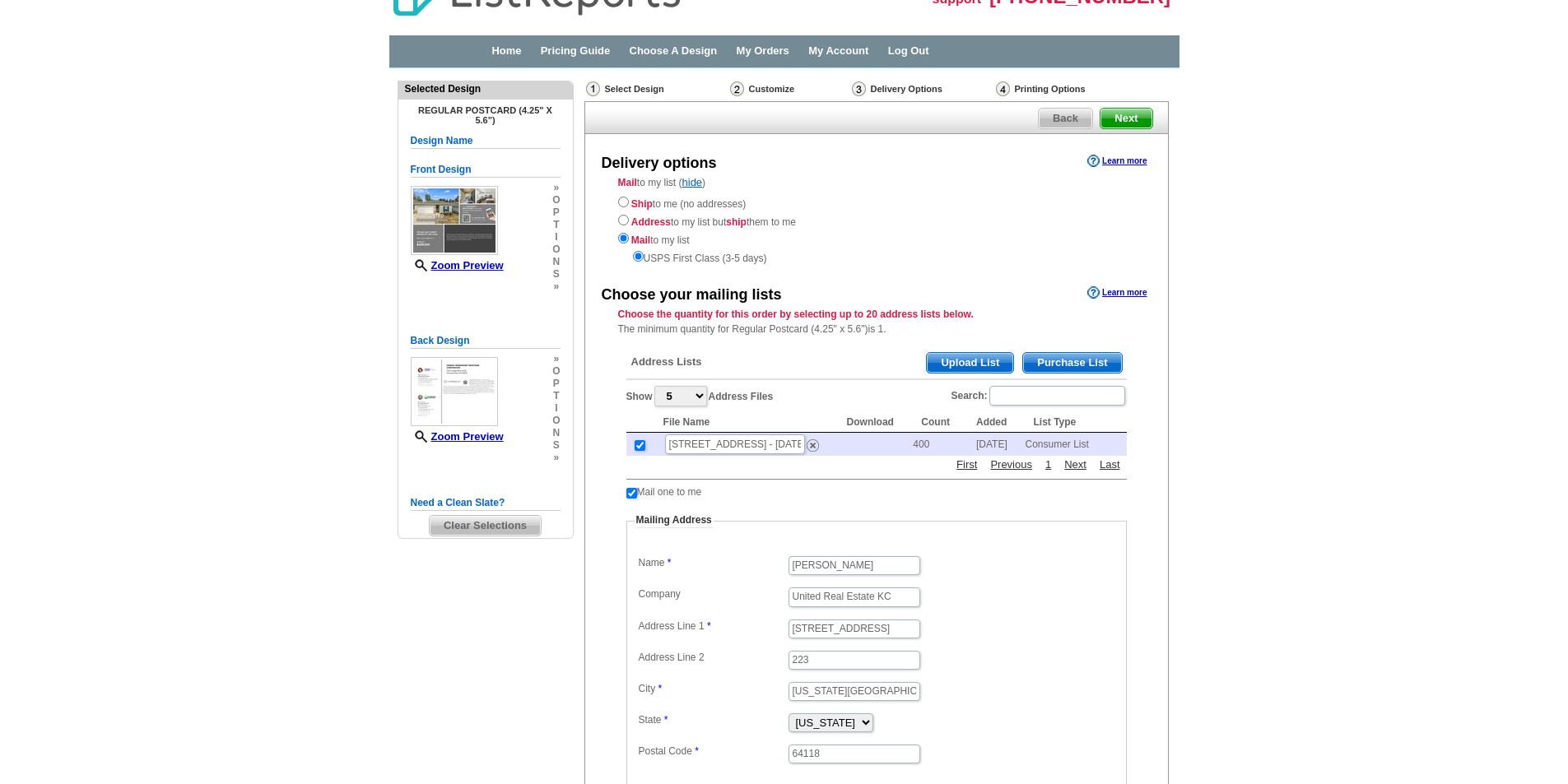
scroll to position [365, 0]
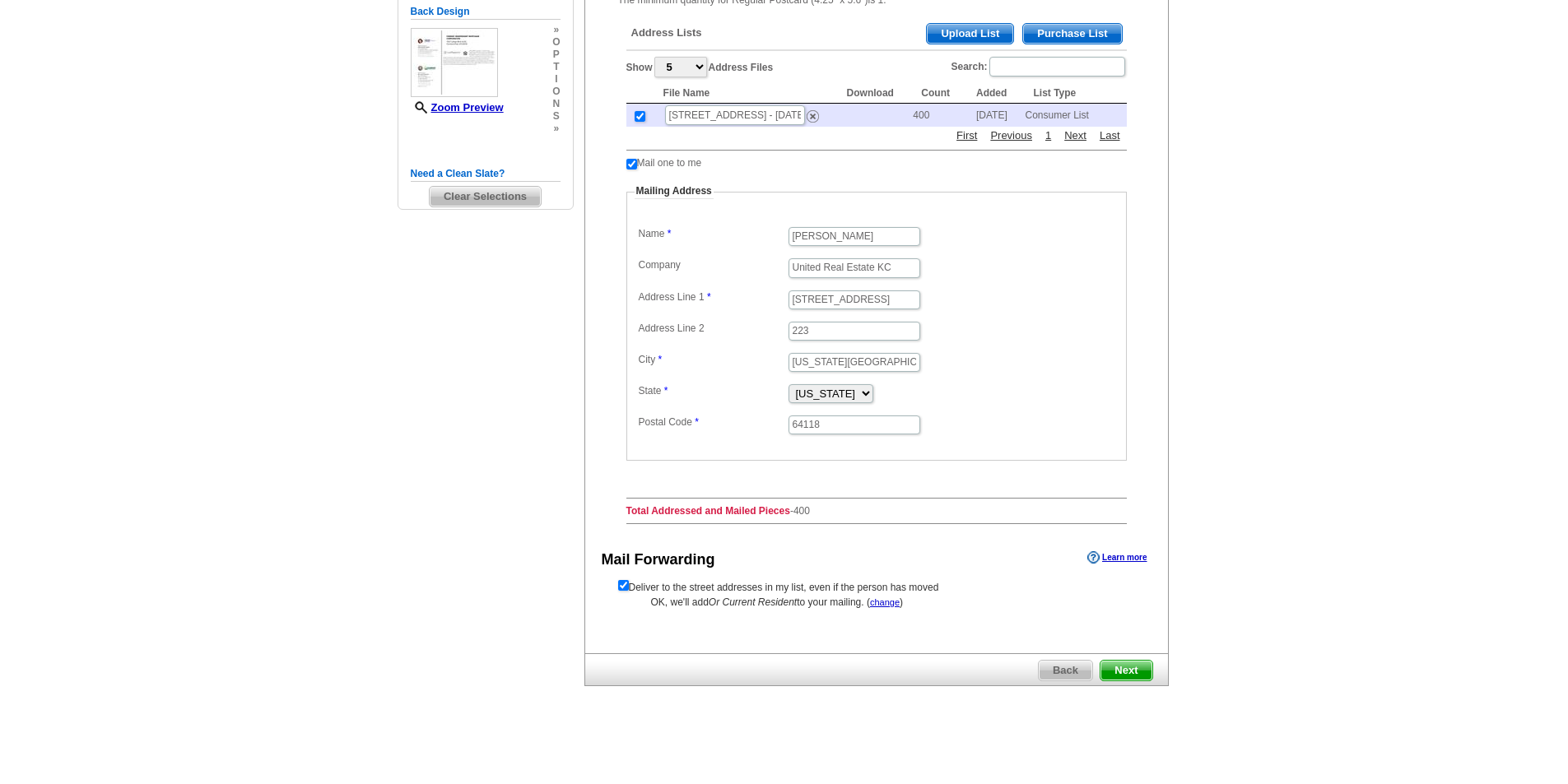
click at [1130, 672] on span "Next" at bounding box center [1126, 670] width 51 height 20
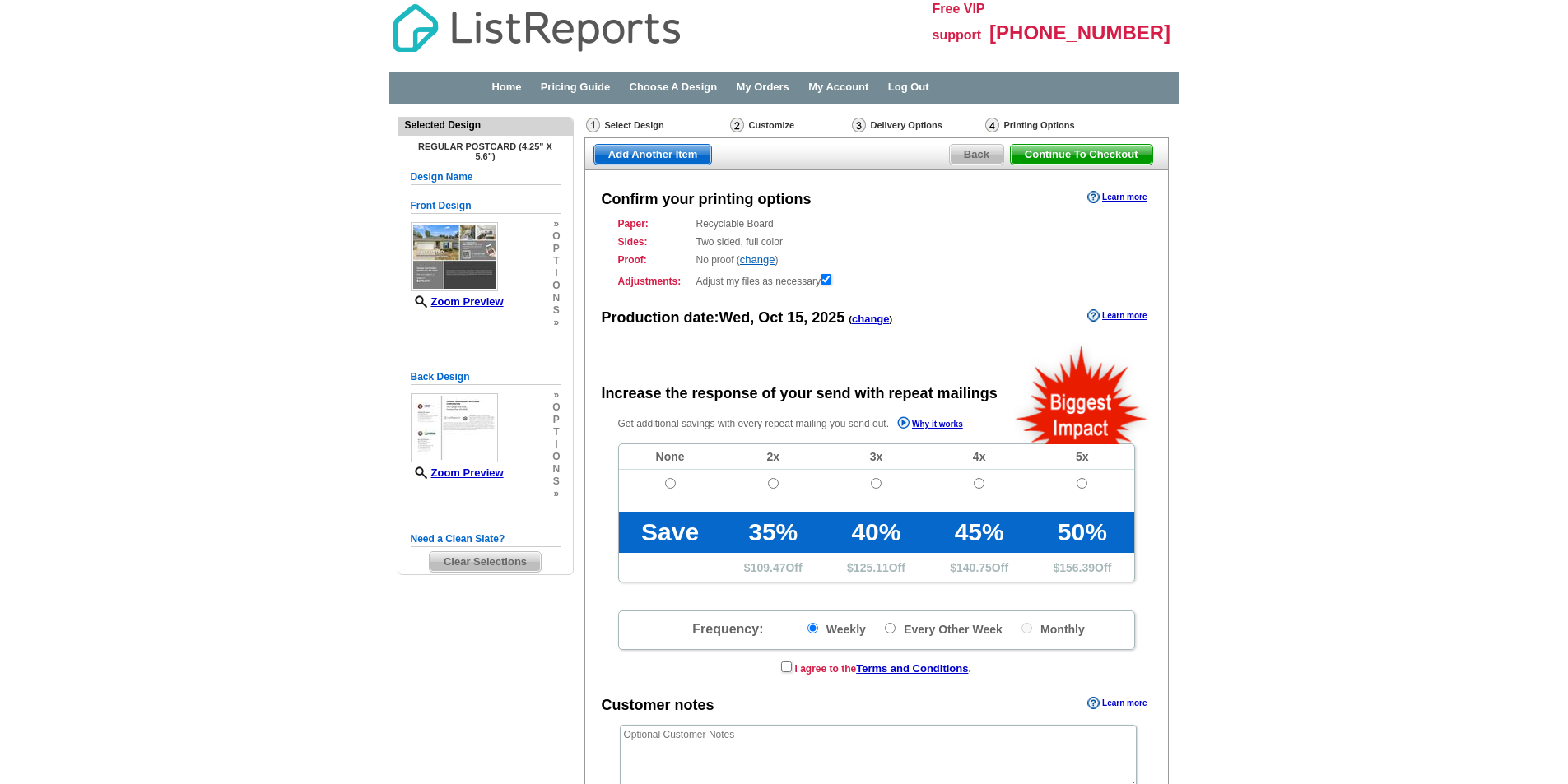
radio input "false"
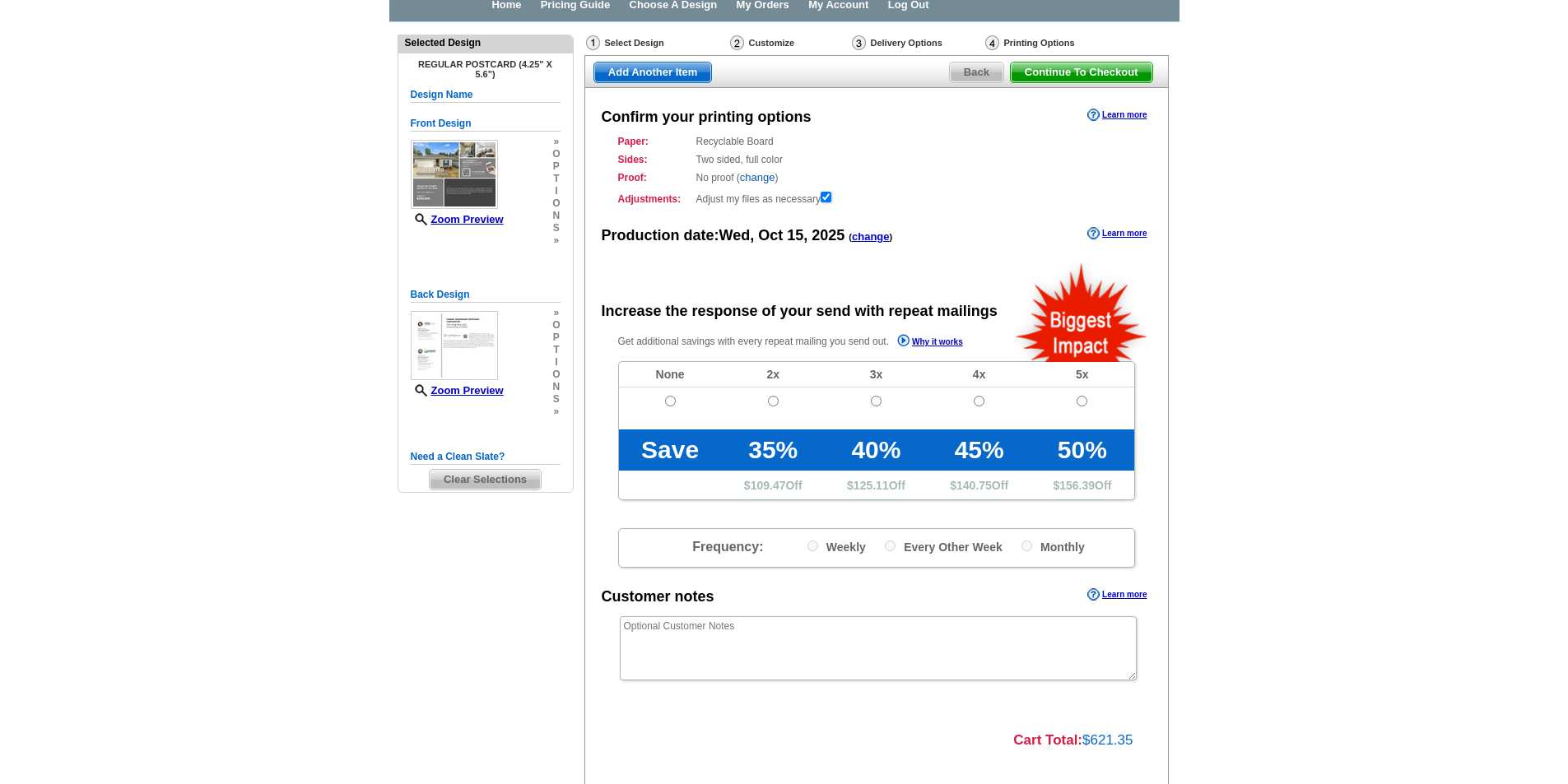
click at [762, 180] on link "change" at bounding box center [757, 177] width 35 height 12
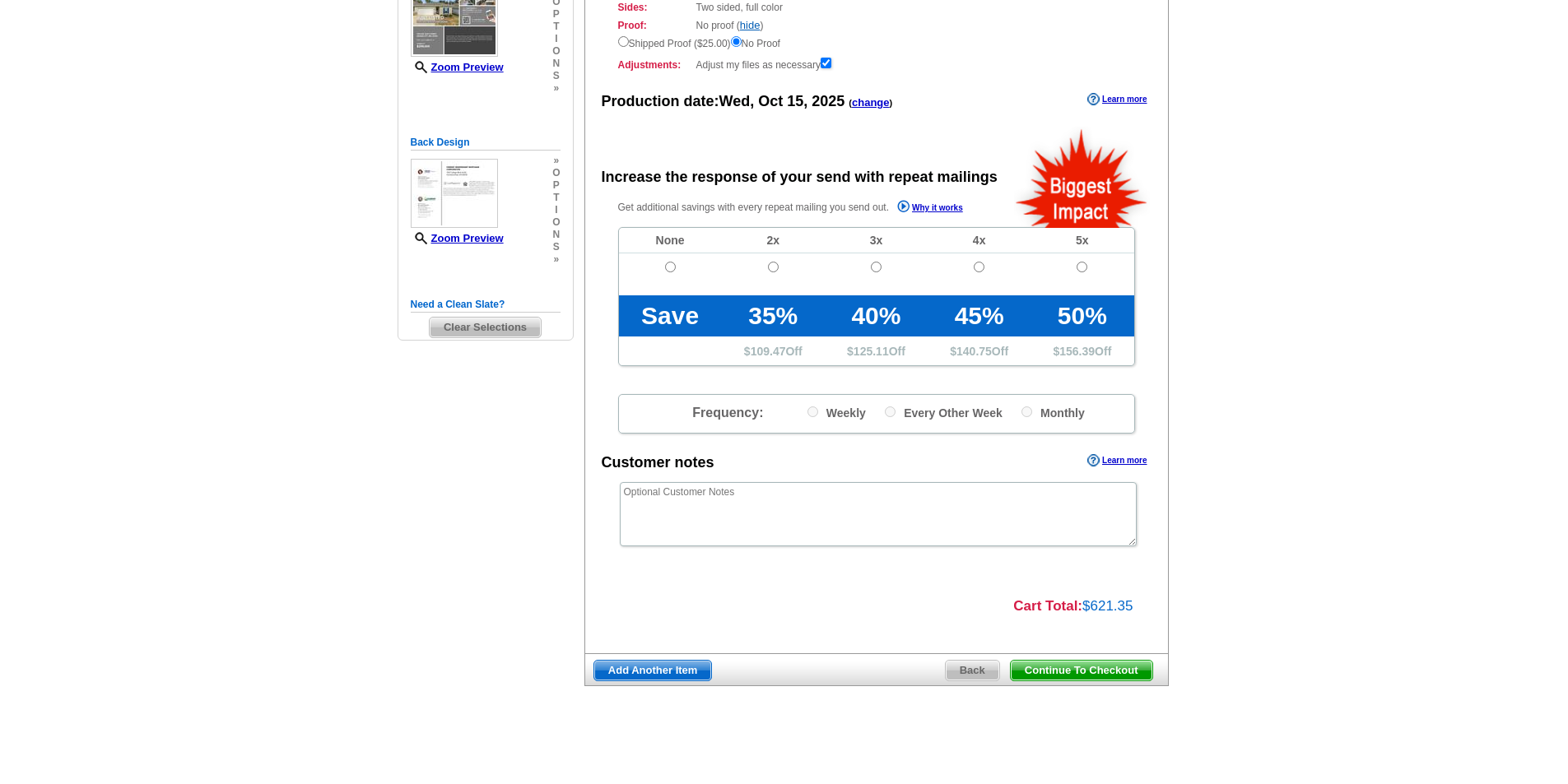
scroll to position [0, 0]
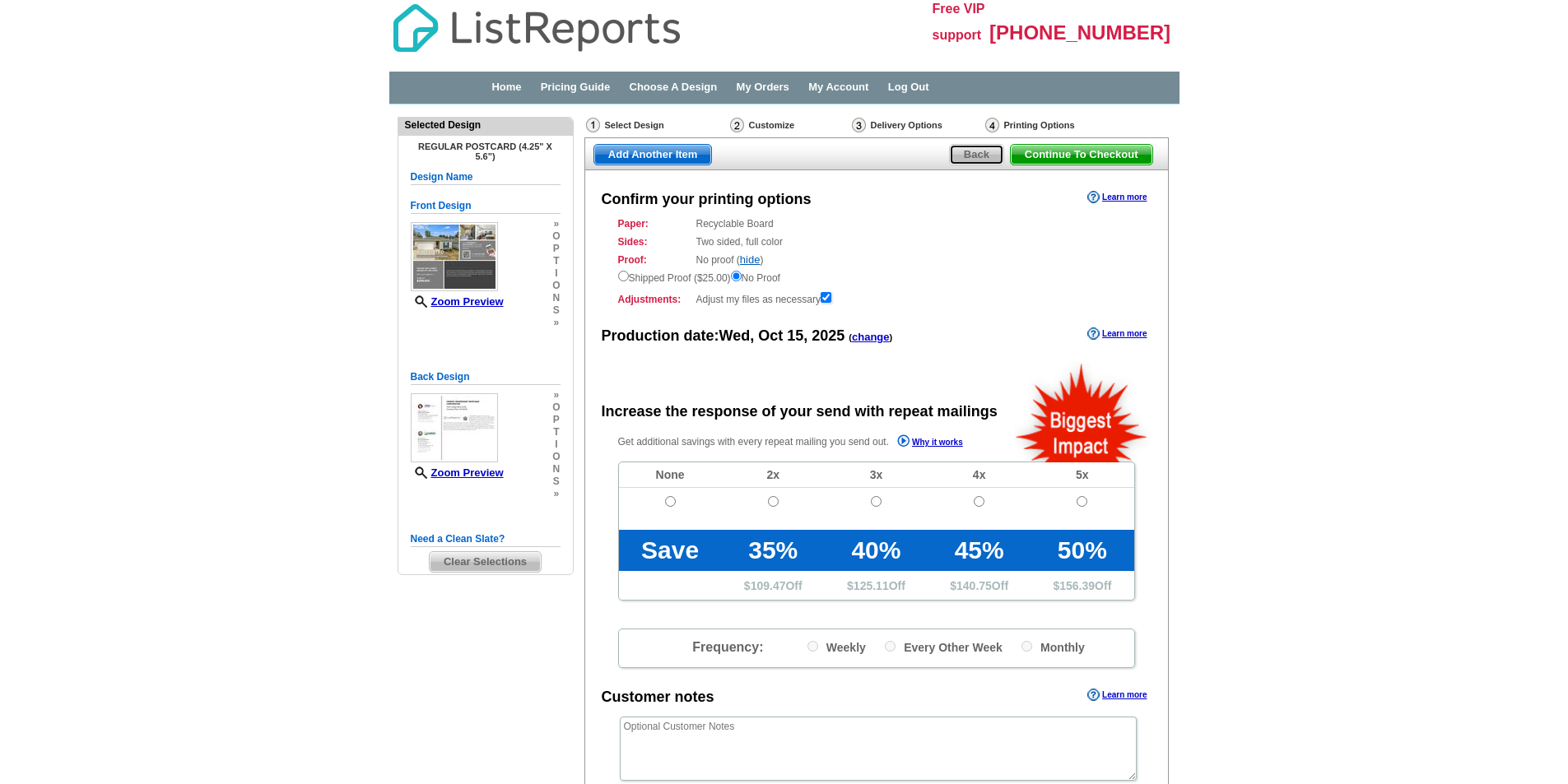
click at [973, 151] on span "Back" at bounding box center [977, 154] width 53 height 20
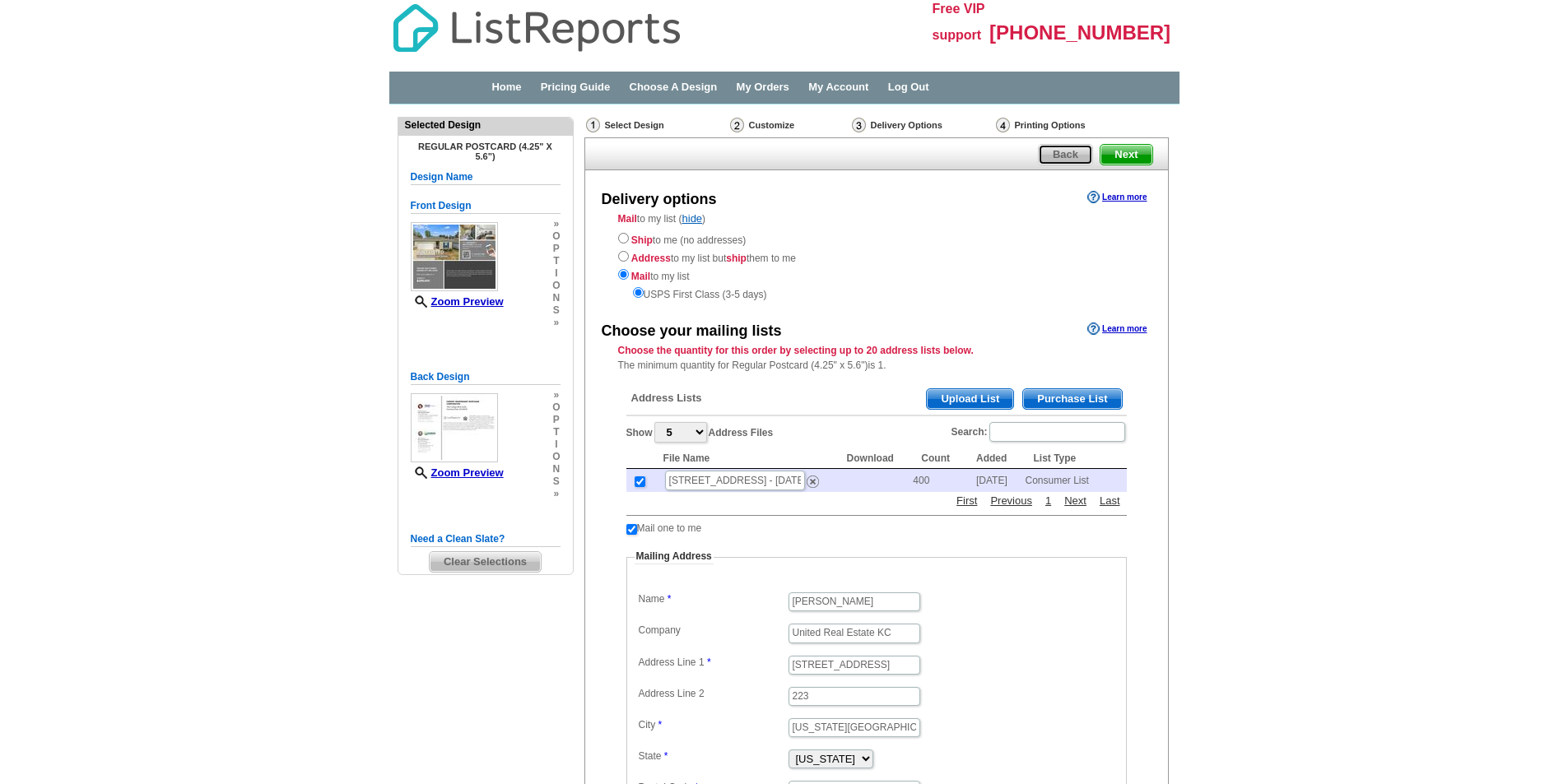
click at [1067, 152] on span "Back" at bounding box center [1065, 154] width 53 height 20
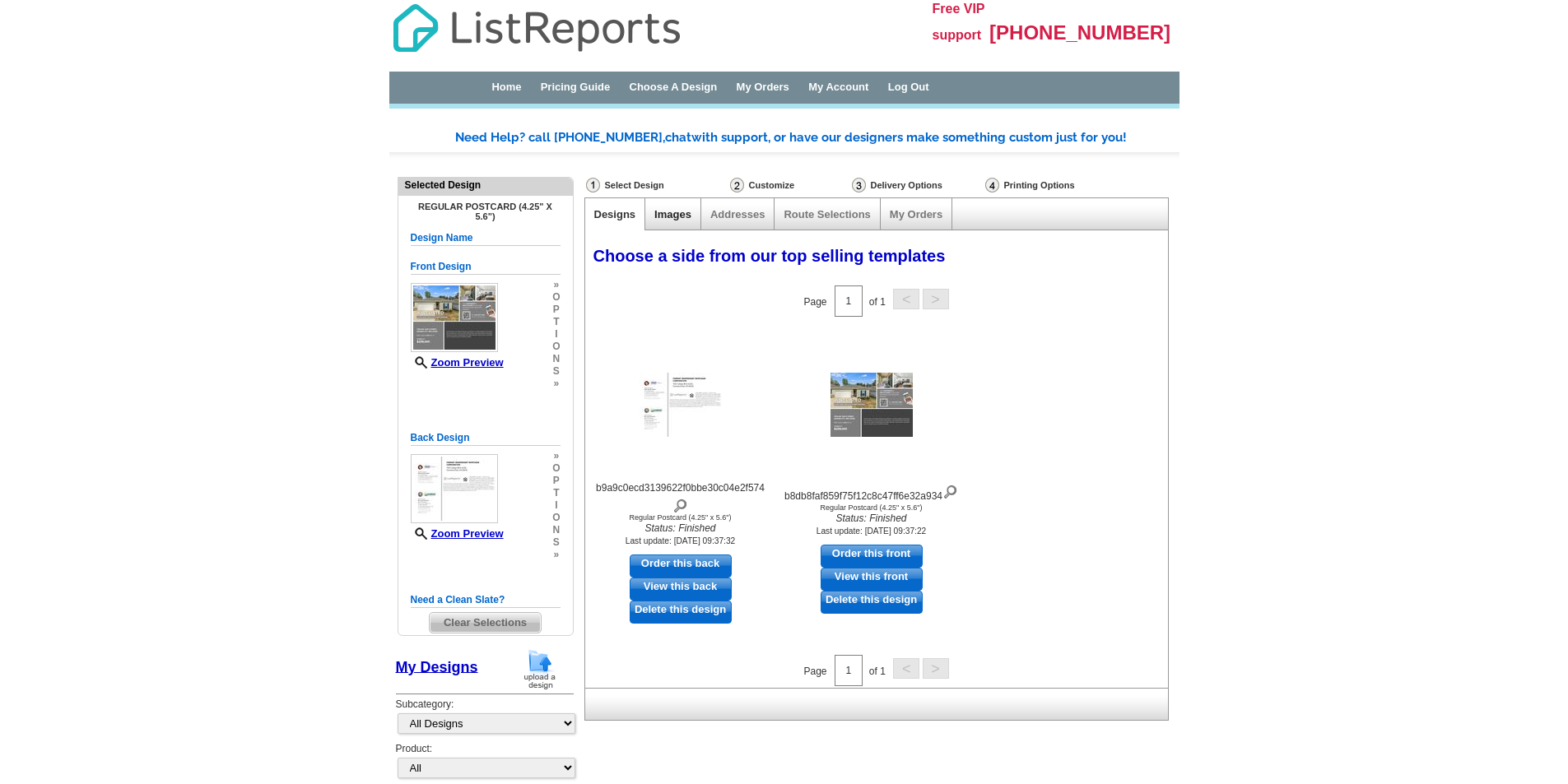
click at [672, 208] on link "Images" at bounding box center [672, 214] width 37 height 12
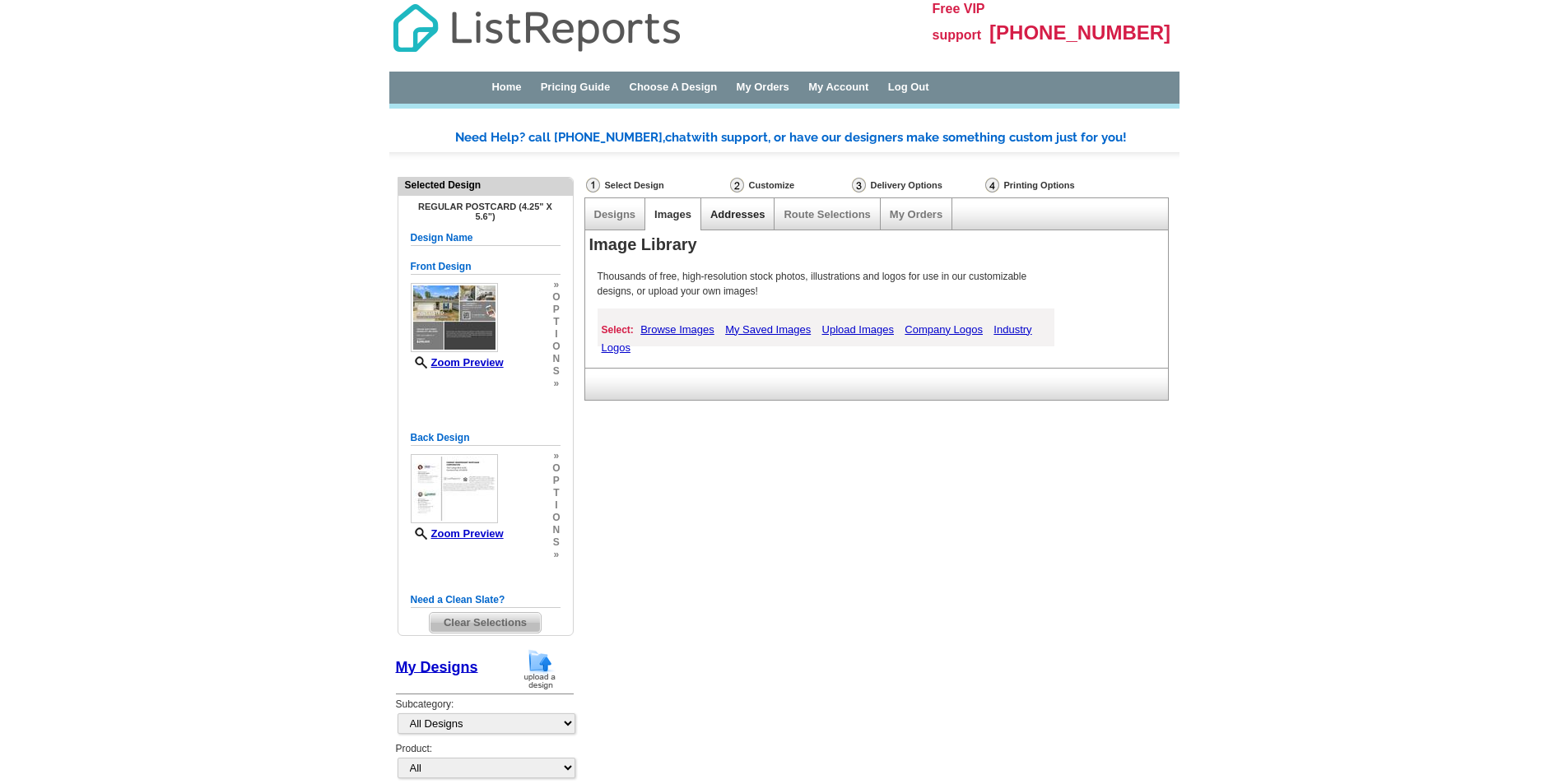
click at [740, 209] on link "Addresses" at bounding box center [737, 214] width 54 height 12
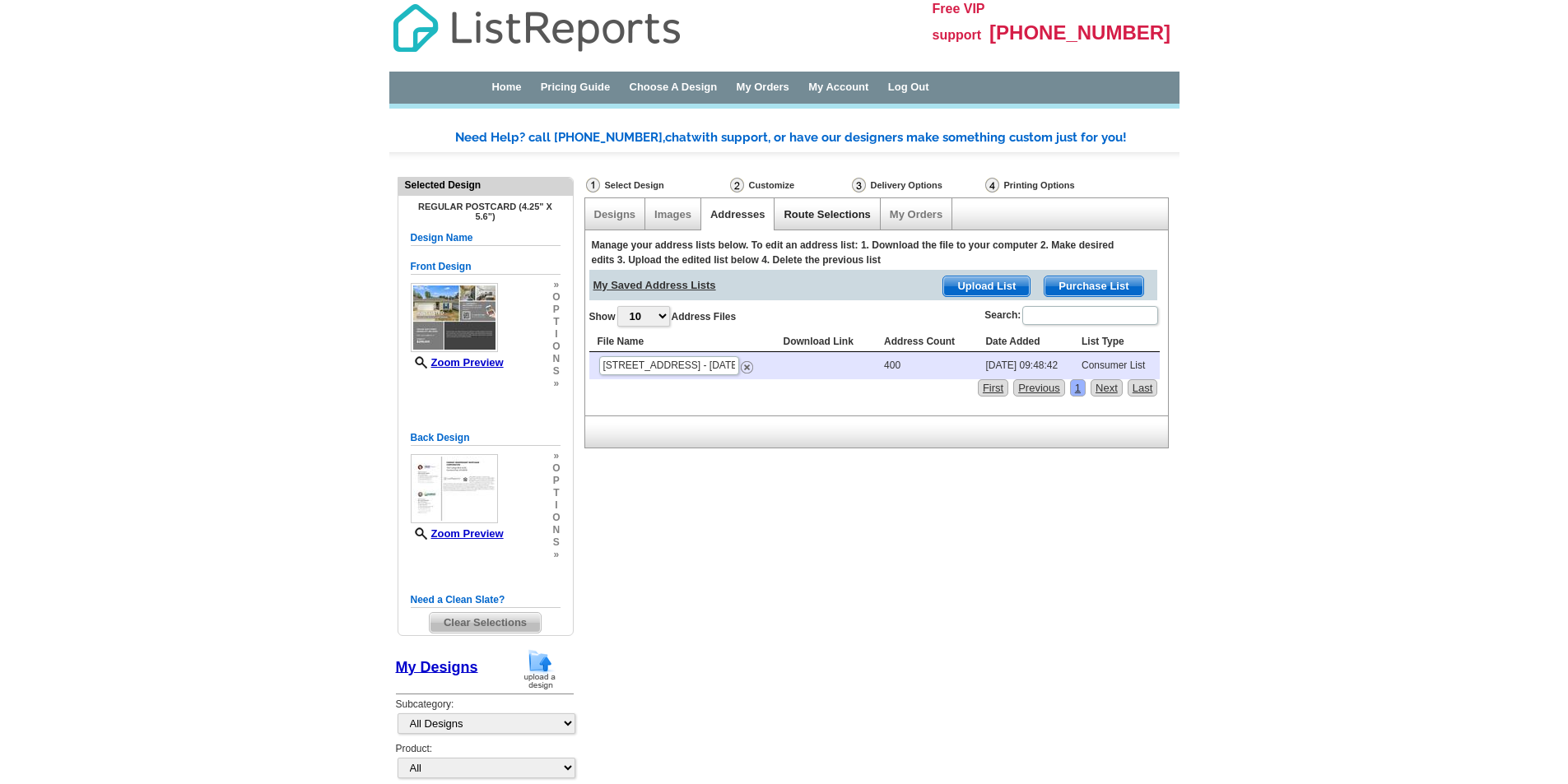
click at [834, 213] on link "Route Selections" at bounding box center [826, 214] width 87 height 12
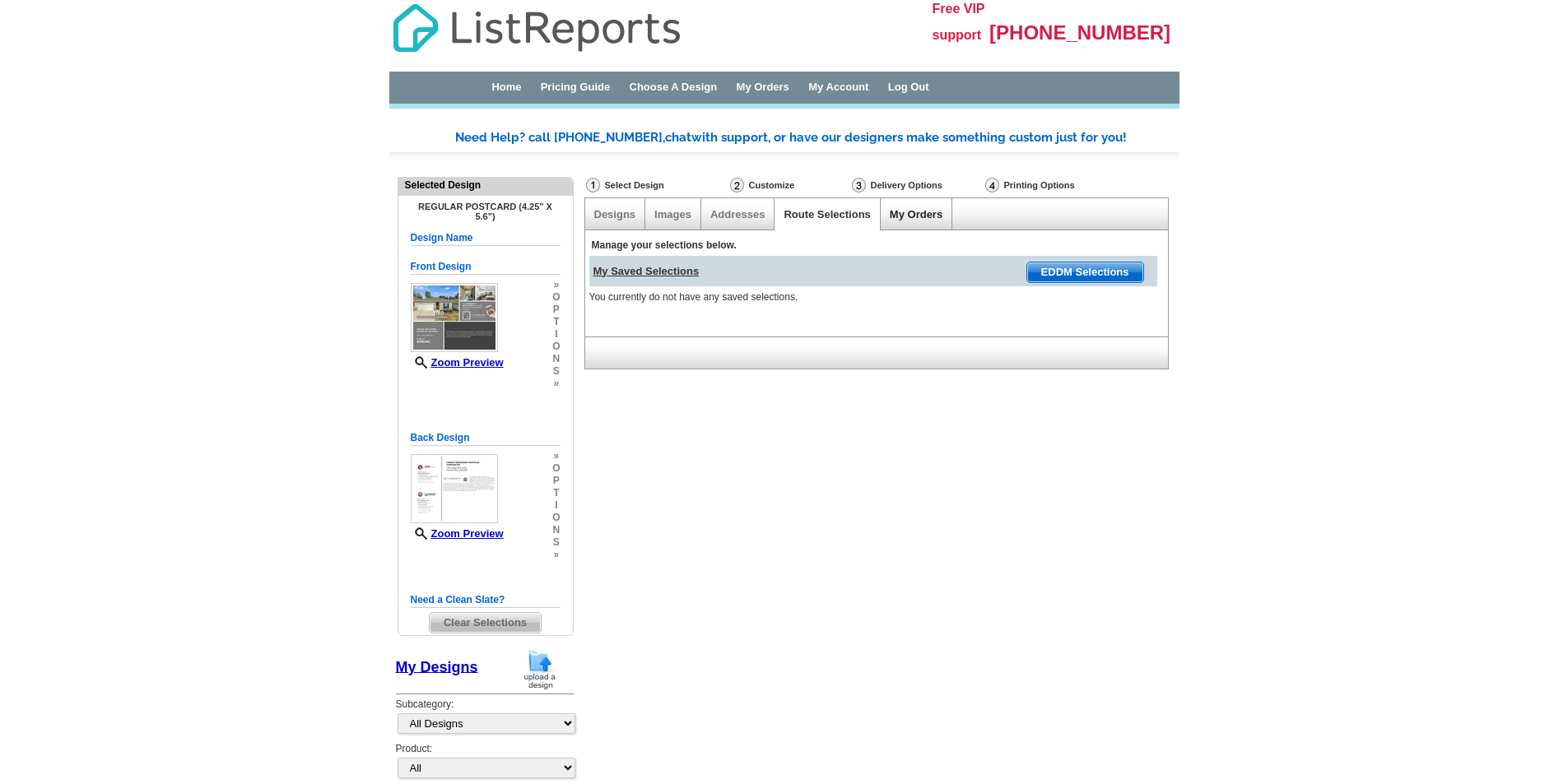
click at [911, 210] on link "My Orders" at bounding box center [916, 214] width 52 height 12
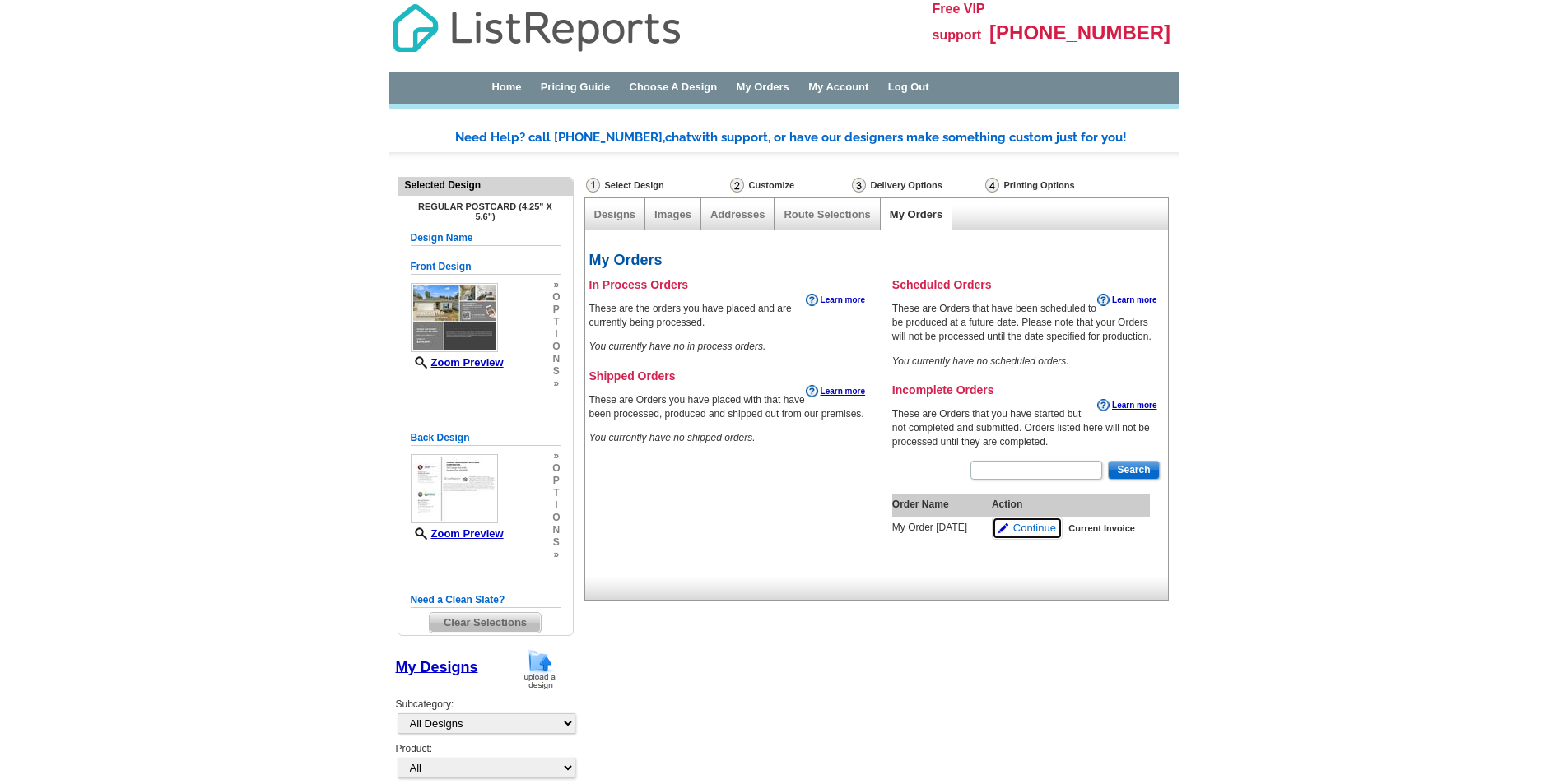
click at [1035, 528] on span "Continue" at bounding box center [1035, 528] width 43 height 15
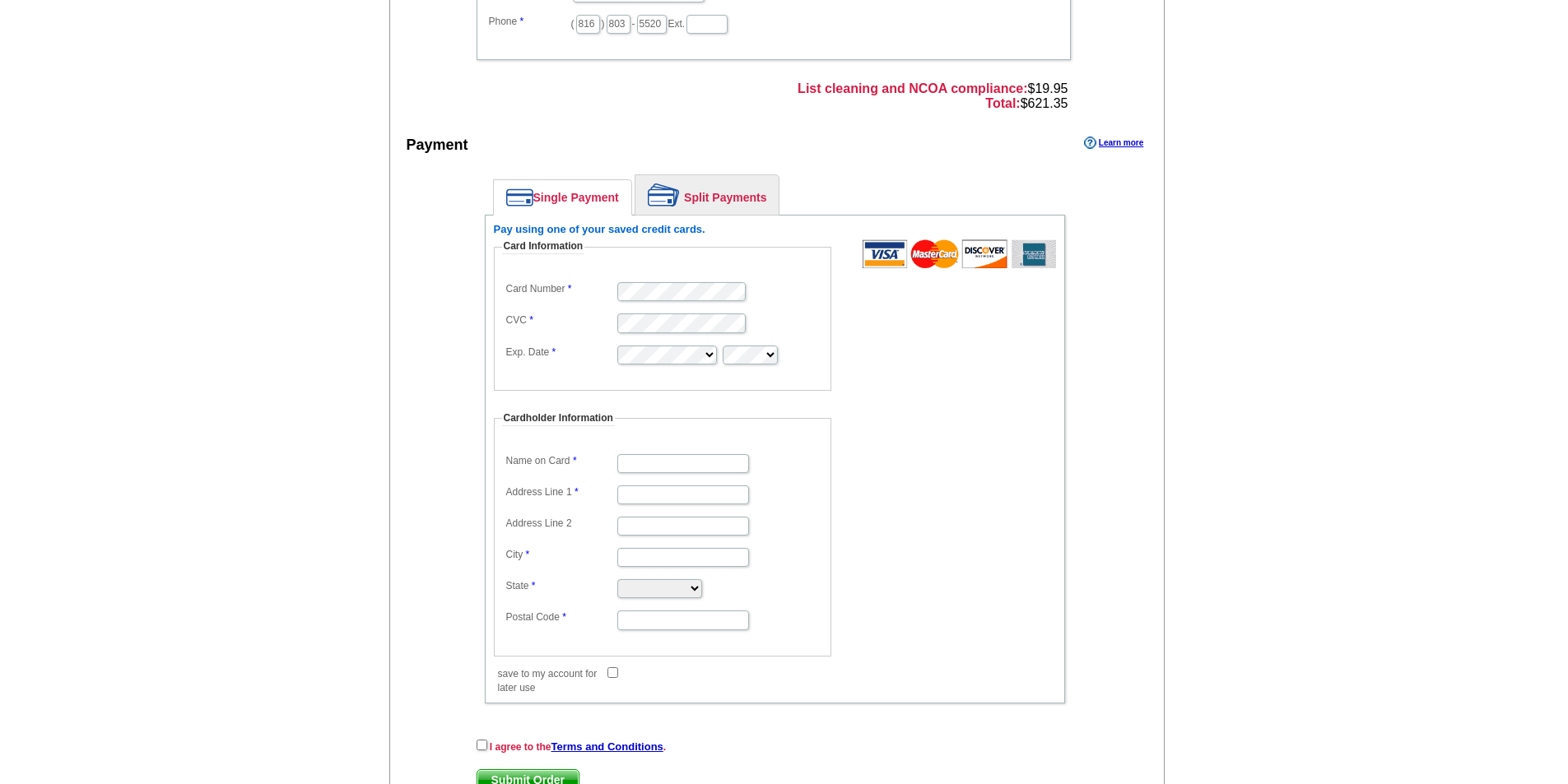
scroll to position [658, 0]
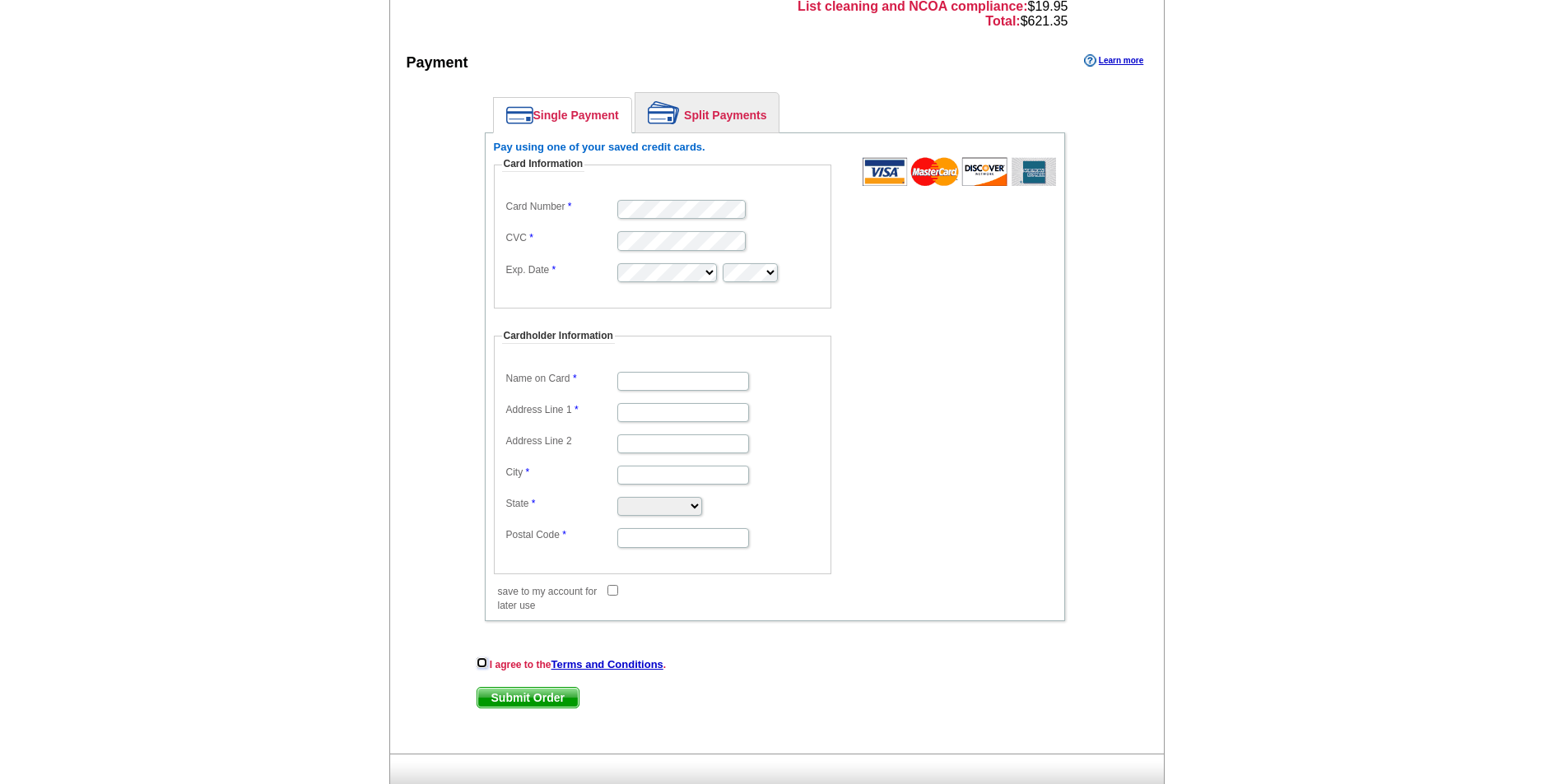
click at [481, 663] on input "checkbox" at bounding box center [482, 662] width 10 height 10
checkbox input "true"
type input "Karla I Valle"
click at [635, 411] on input "Address Line 1" at bounding box center [684, 413] width 131 height 19
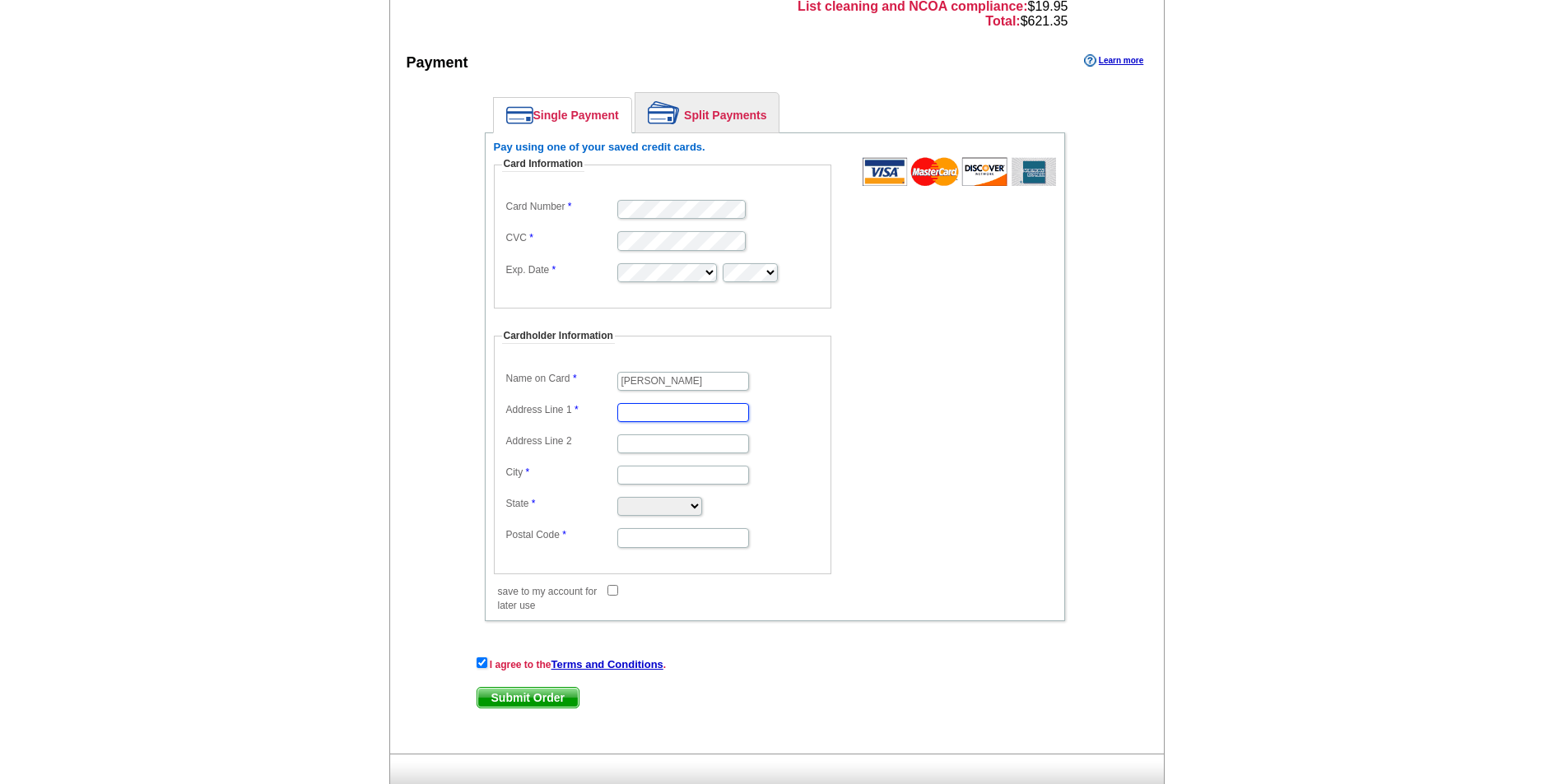
type input "931 NW Valley Lane"
type input "Riverside"
select select "MO"
type input "64150"
click at [612, 594] on input "save to my account for later use" at bounding box center [612, 590] width 10 height 10
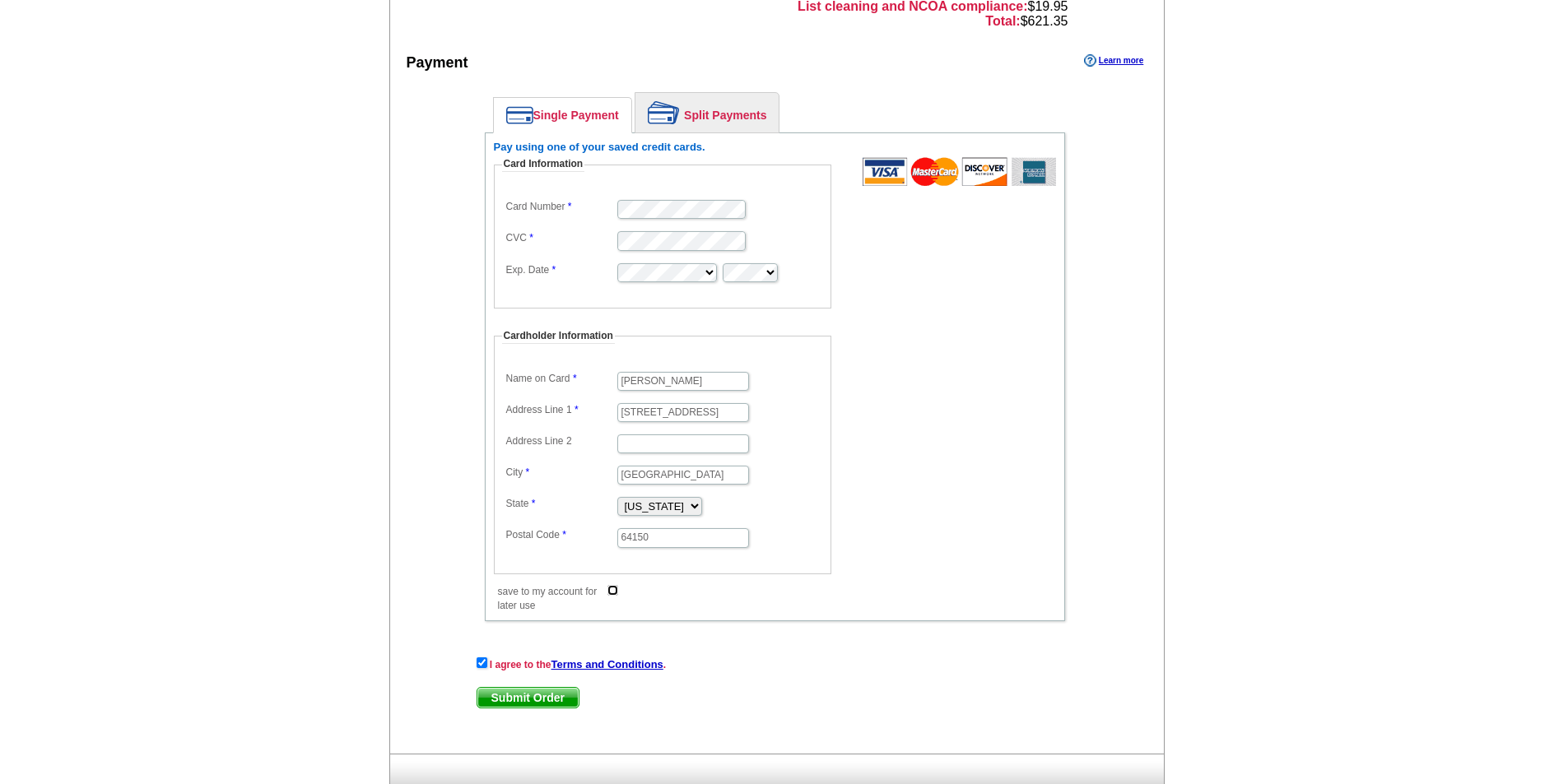
checkbox input "true"
click at [530, 695] on span "Submit Order" at bounding box center [528, 697] width 101 height 20
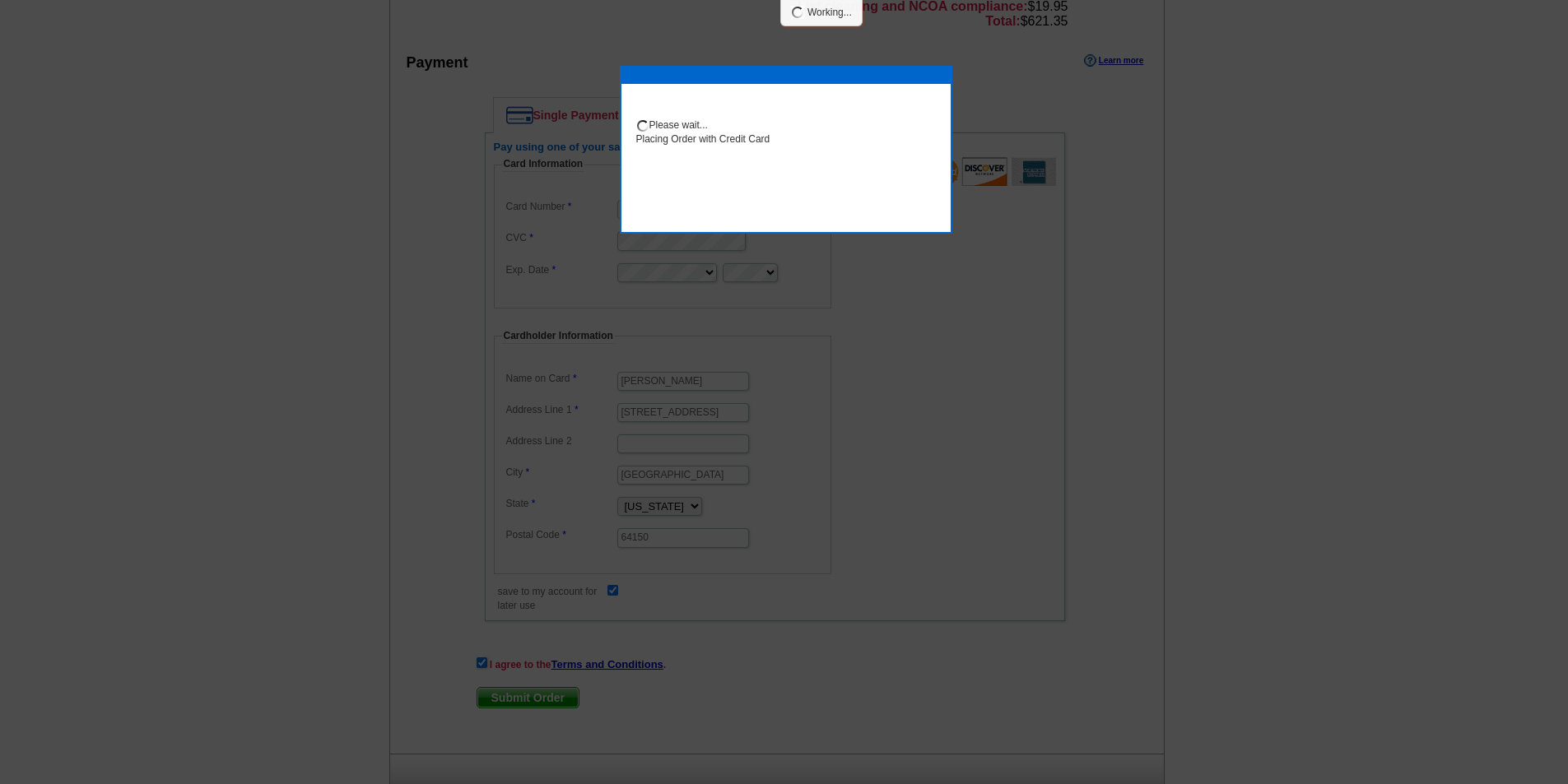
scroll to position [741, 0]
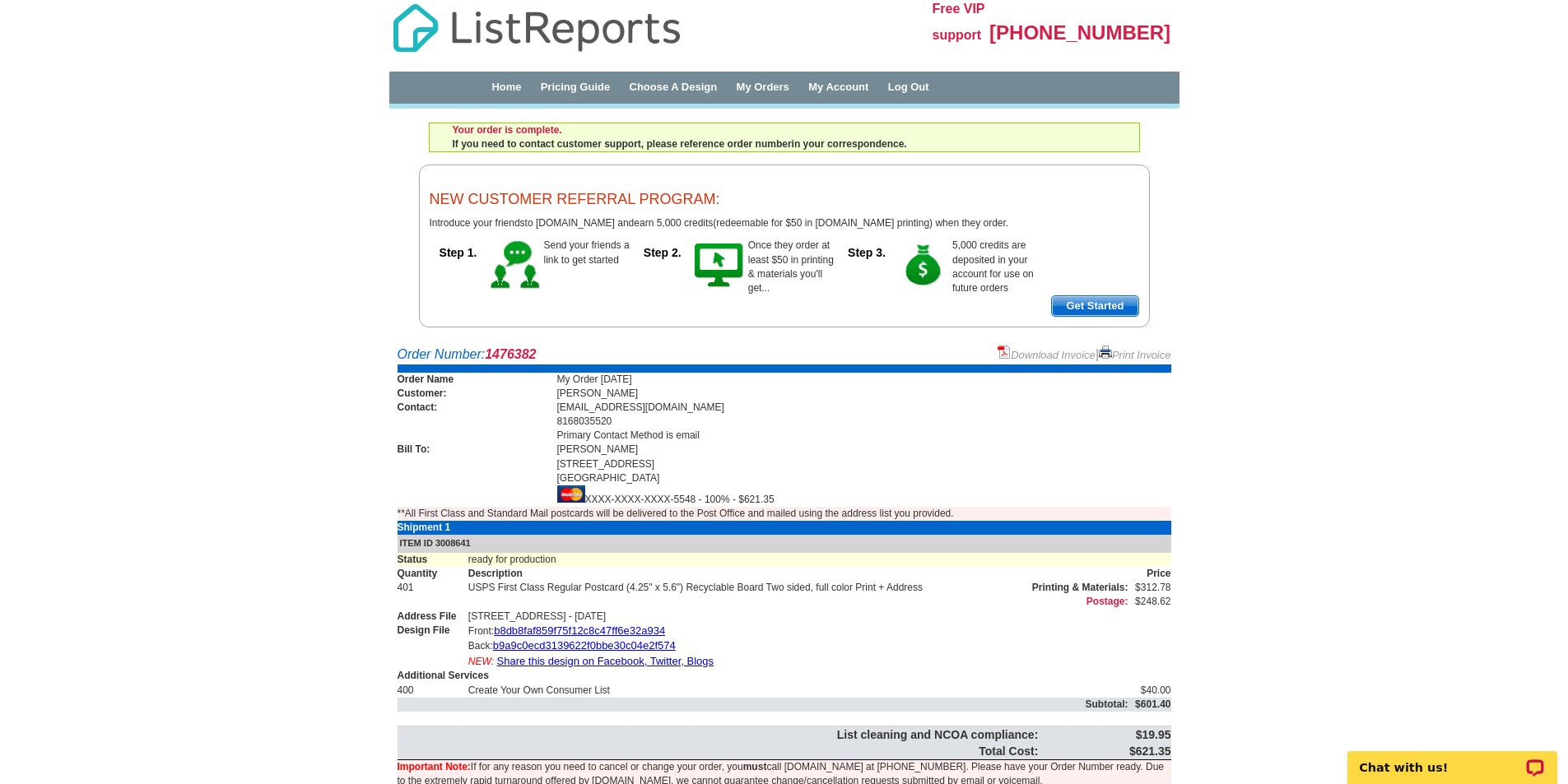
scroll to position [55, 0]
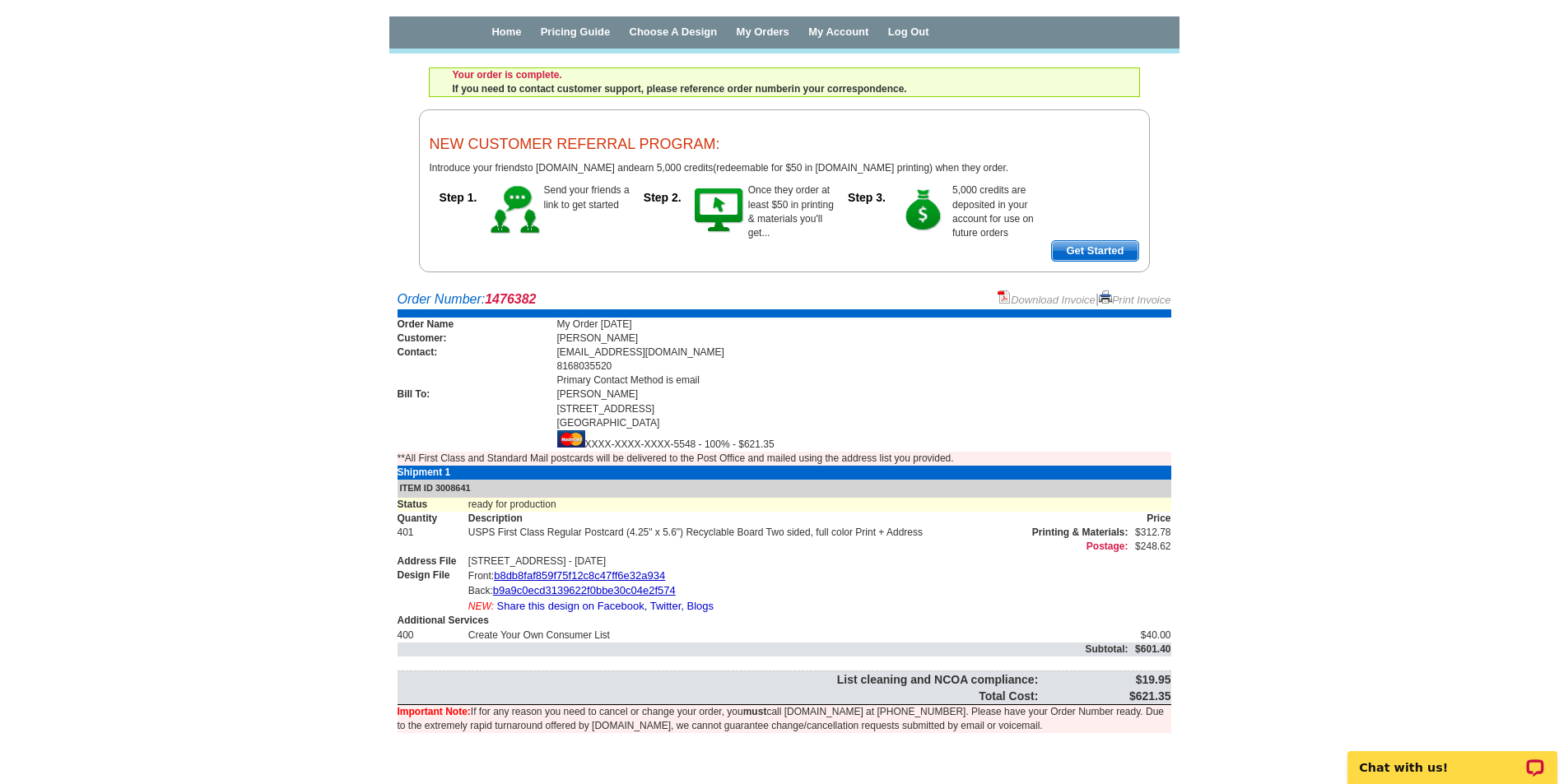
click at [575, 603] on link "Share this design on Facebook, Twitter, Blogs" at bounding box center [605, 605] width 217 height 12
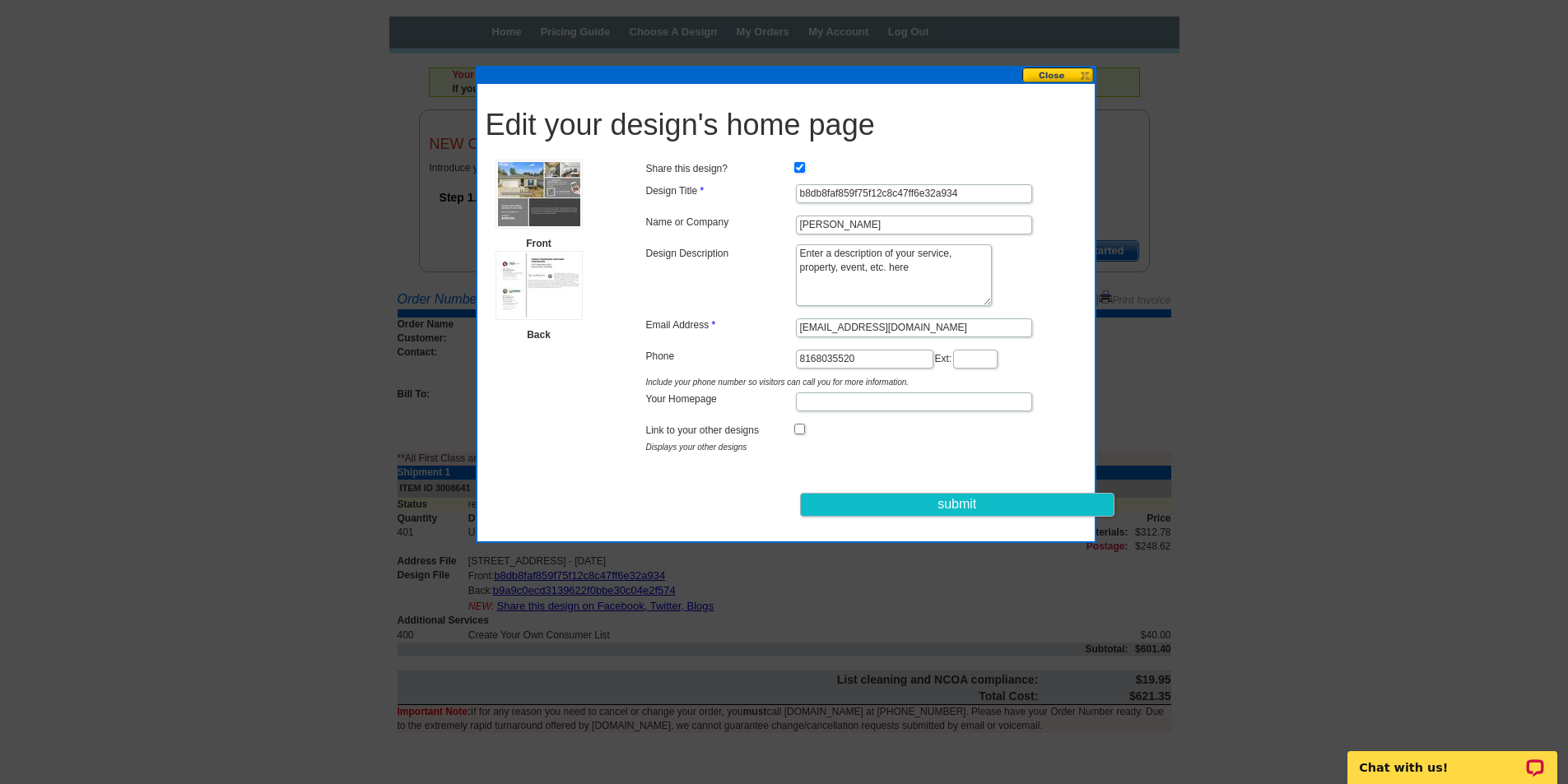
click at [1046, 74] on button at bounding box center [1059, 75] width 72 height 15
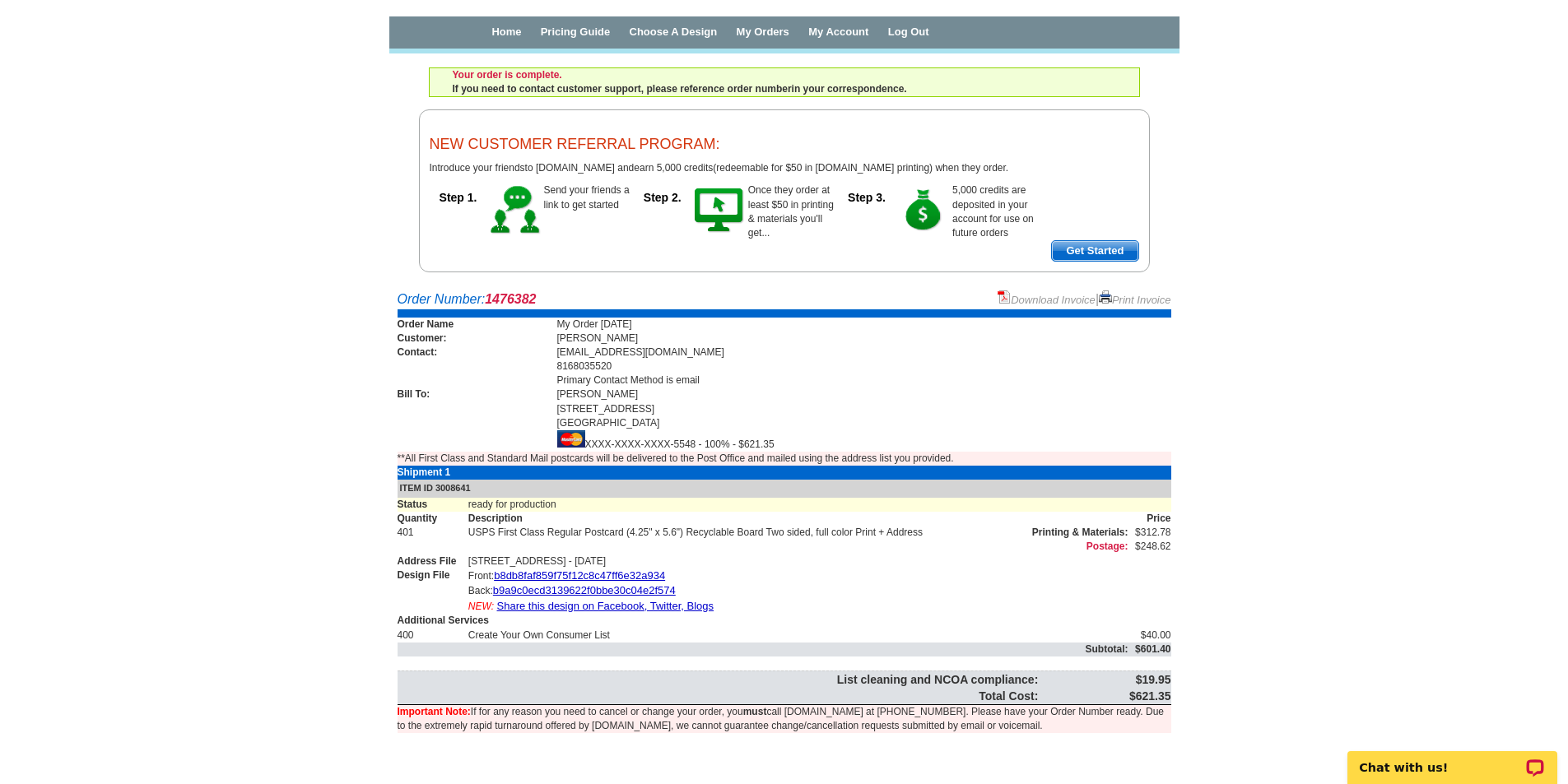
scroll to position [0, 0]
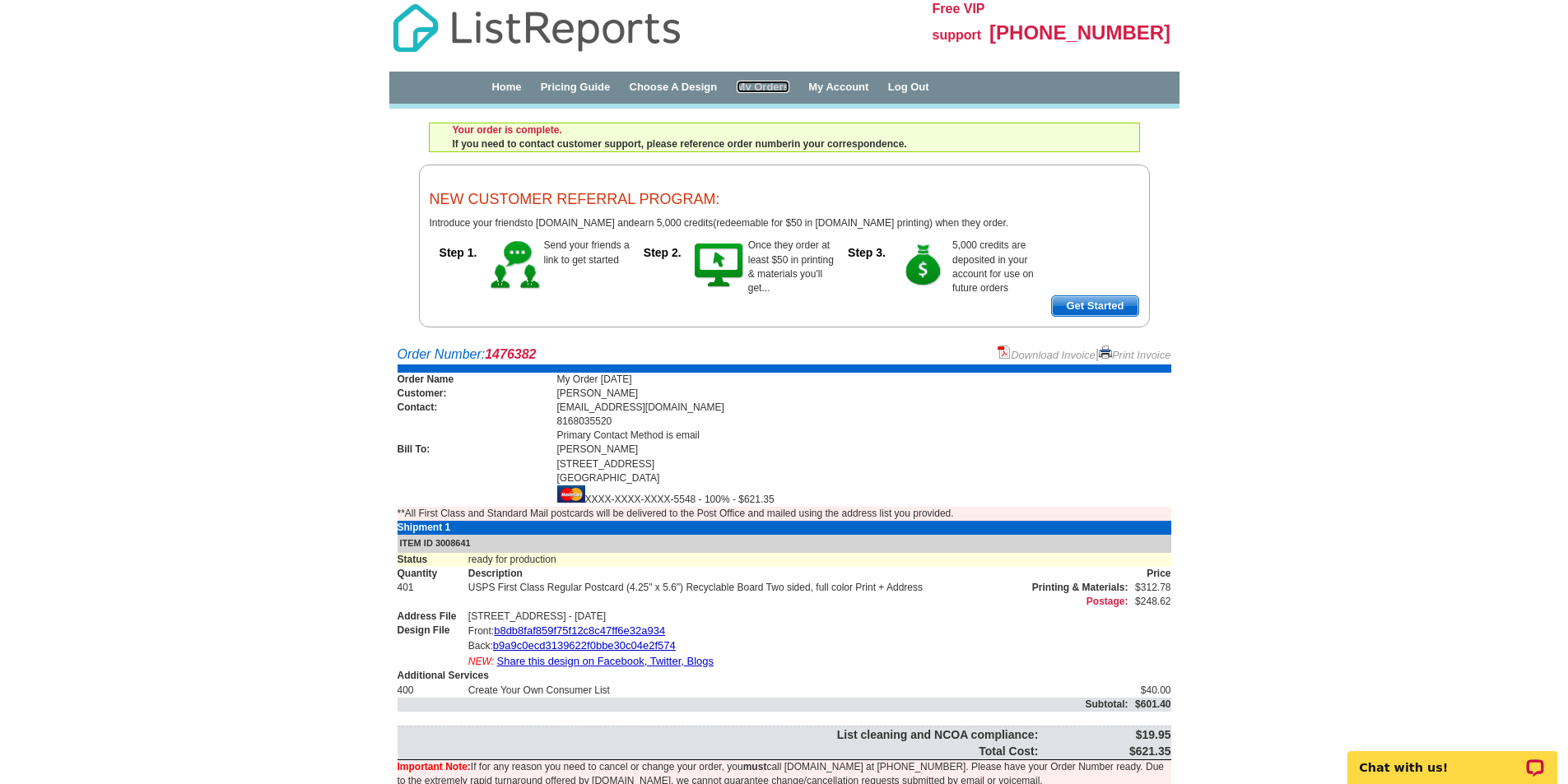
click at [789, 82] on link "My Orders" at bounding box center [763, 87] width 52 height 12
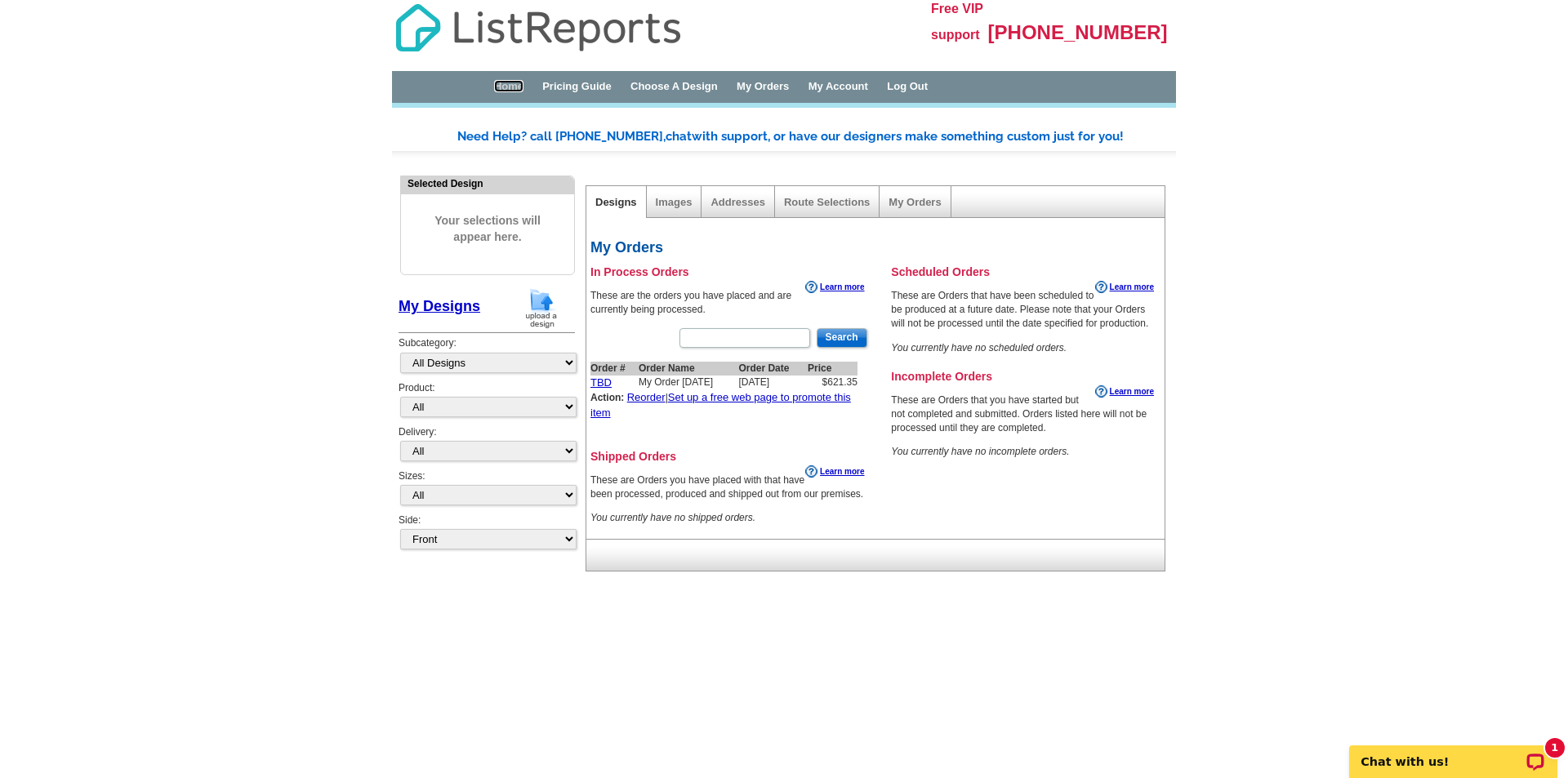
click at [508, 84] on link "Home" at bounding box center [508, 86] width 29 height 12
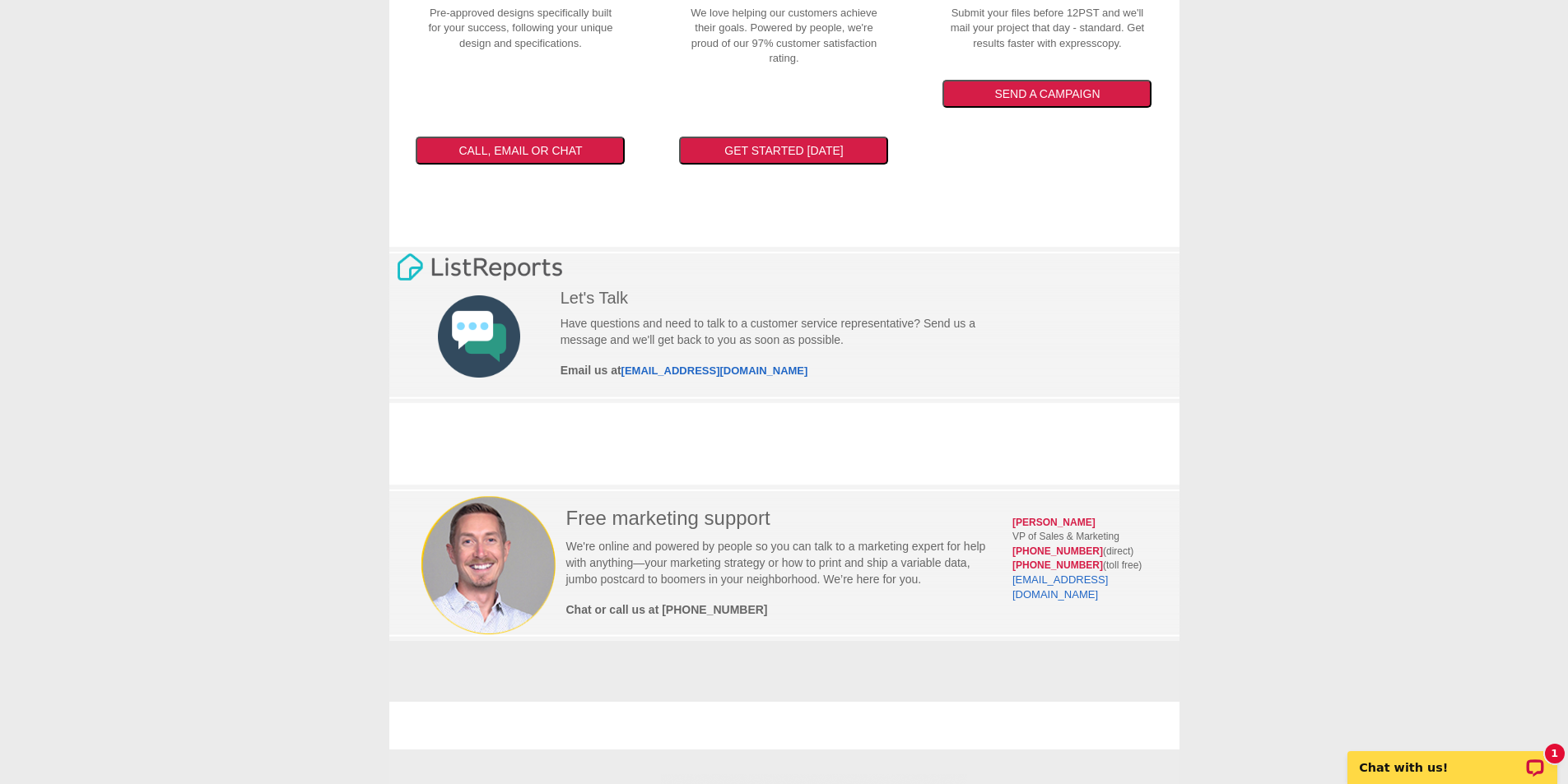
scroll to position [944, 0]
